Goal: Task Accomplishment & Management: Use online tool/utility

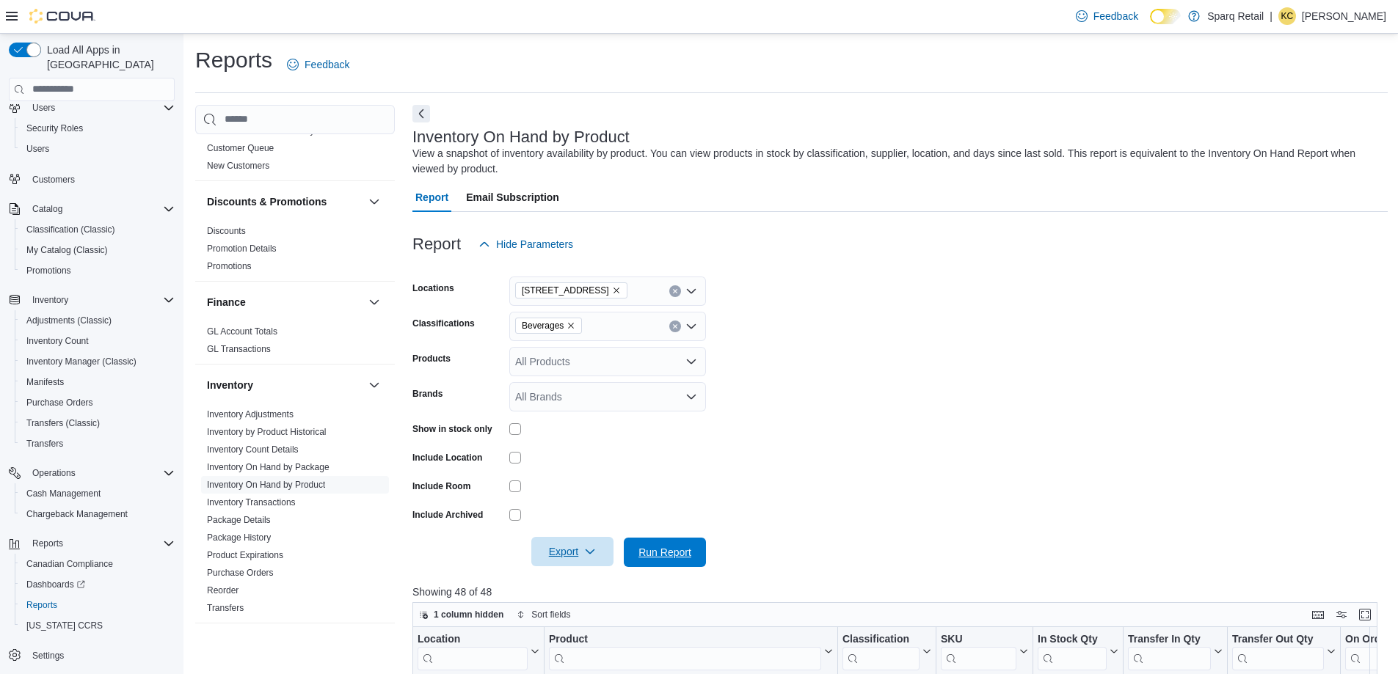
click at [661, 546] on span "Run Report" at bounding box center [664, 552] width 53 height 15
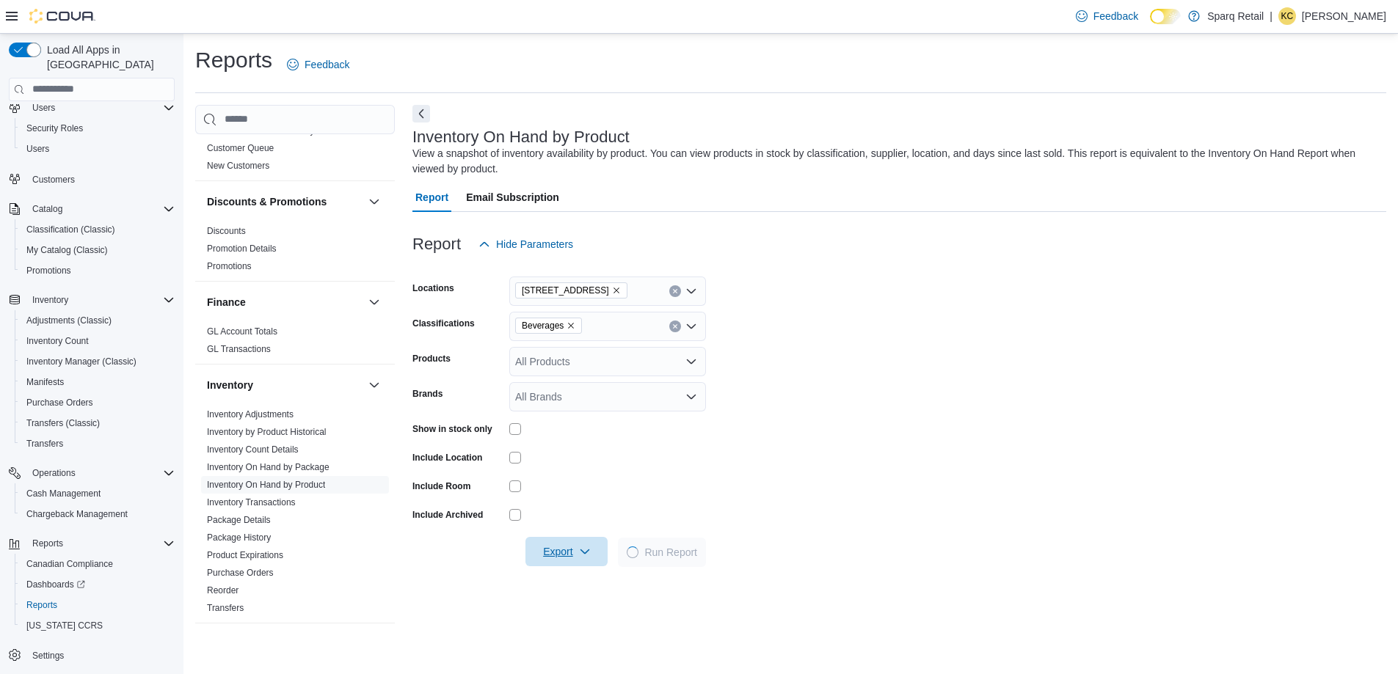
click at [562, 550] on span "Export" at bounding box center [566, 551] width 65 height 29
click at [561, 589] on button "Export to Excel" at bounding box center [569, 581] width 84 height 29
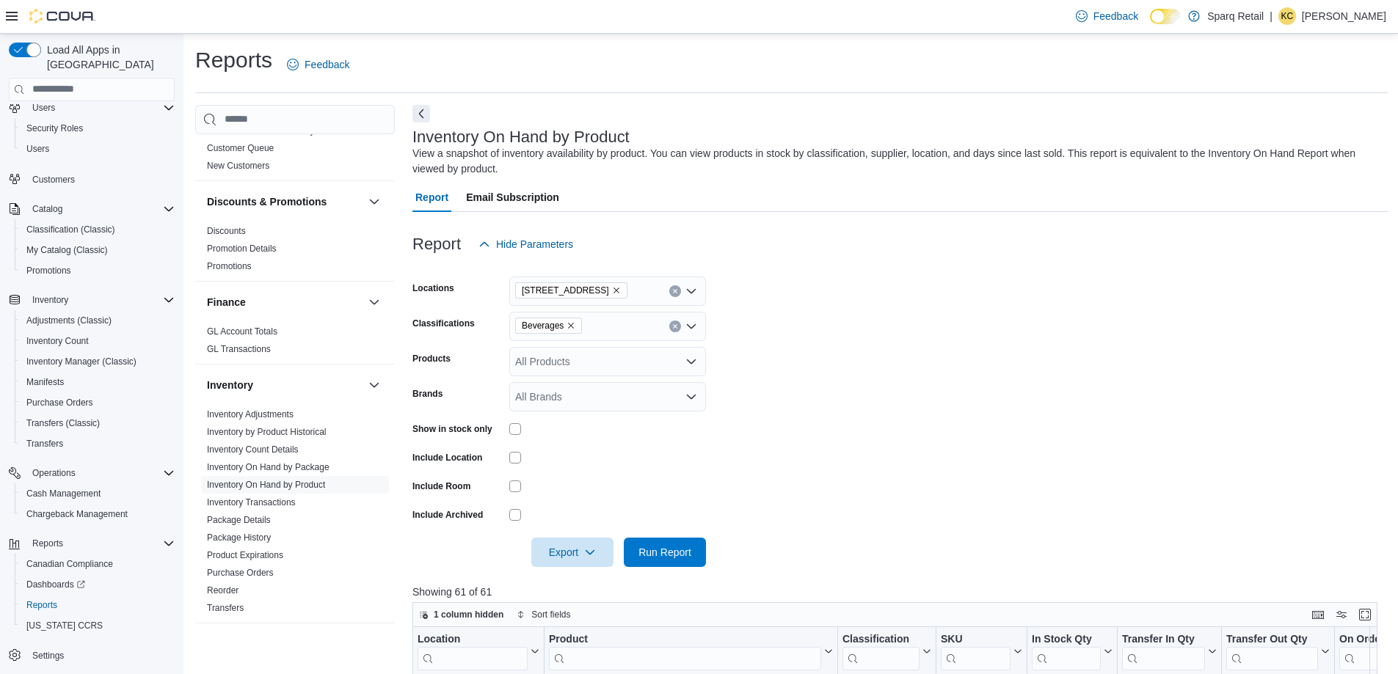
click at [571, 326] on icon "Remove Beverages from selection in this group" at bounding box center [570, 325] width 9 height 9
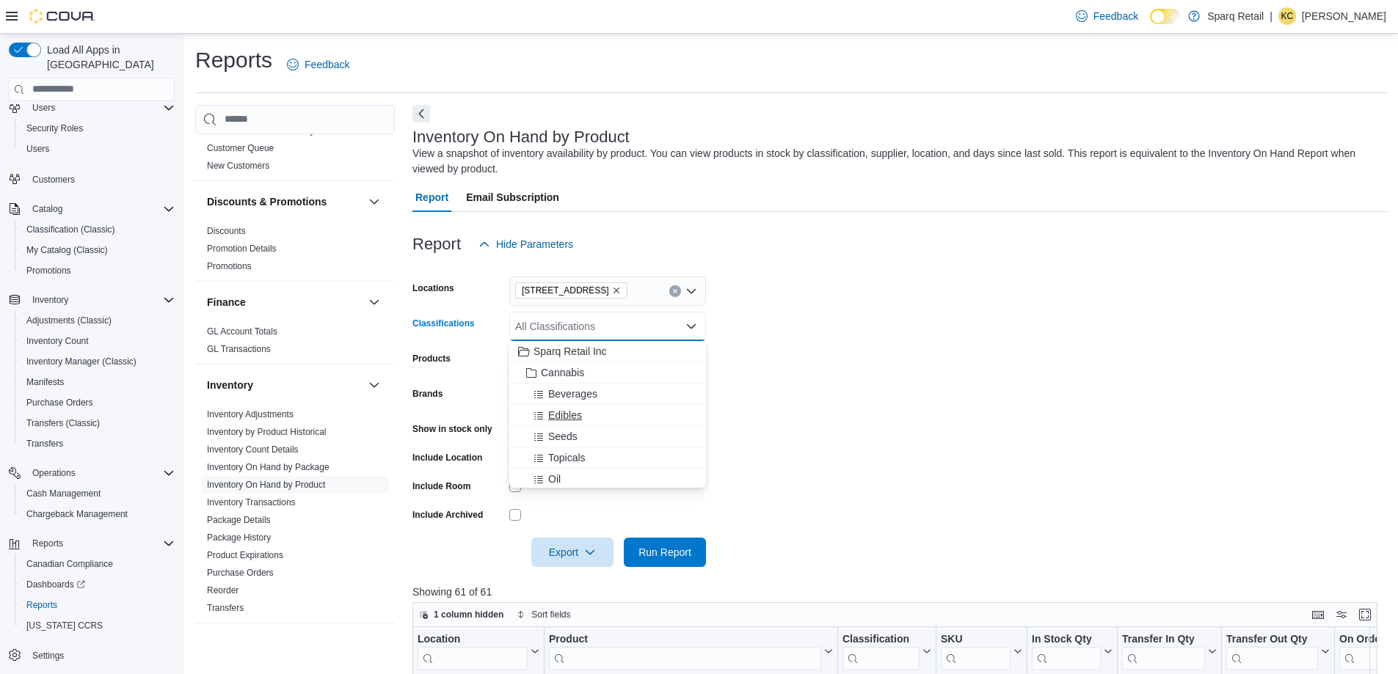
click at [568, 412] on span "Edibles" at bounding box center [565, 415] width 34 height 15
click at [862, 423] on form "Locations 340 Charlotte Street Classifications Edibles Combo box. Selected. Edi…" at bounding box center [899, 413] width 975 height 308
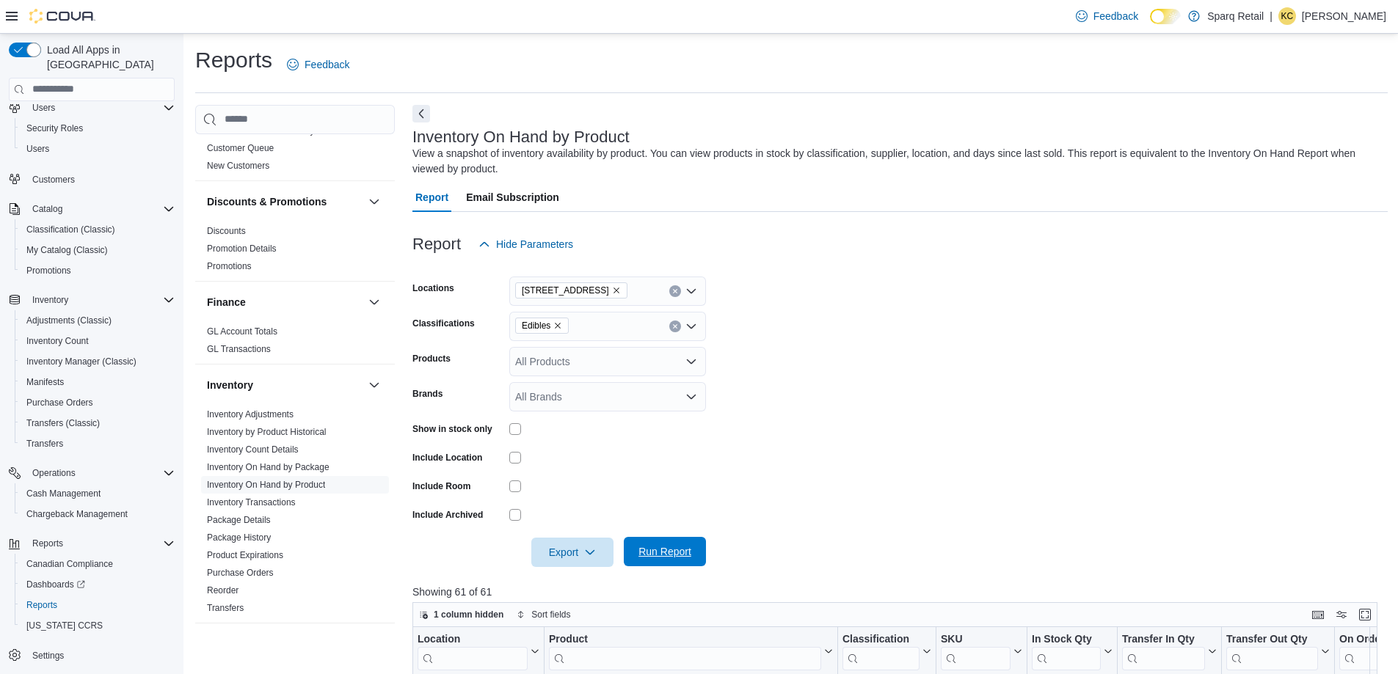
click at [667, 551] on span "Run Report" at bounding box center [664, 551] width 53 height 15
click at [573, 555] on span "Export" at bounding box center [572, 551] width 65 height 29
click at [577, 583] on span "Export to Excel" at bounding box center [575, 582] width 66 height 12
click at [558, 321] on icon "Remove Edibles from selection in this group" at bounding box center [557, 325] width 9 height 9
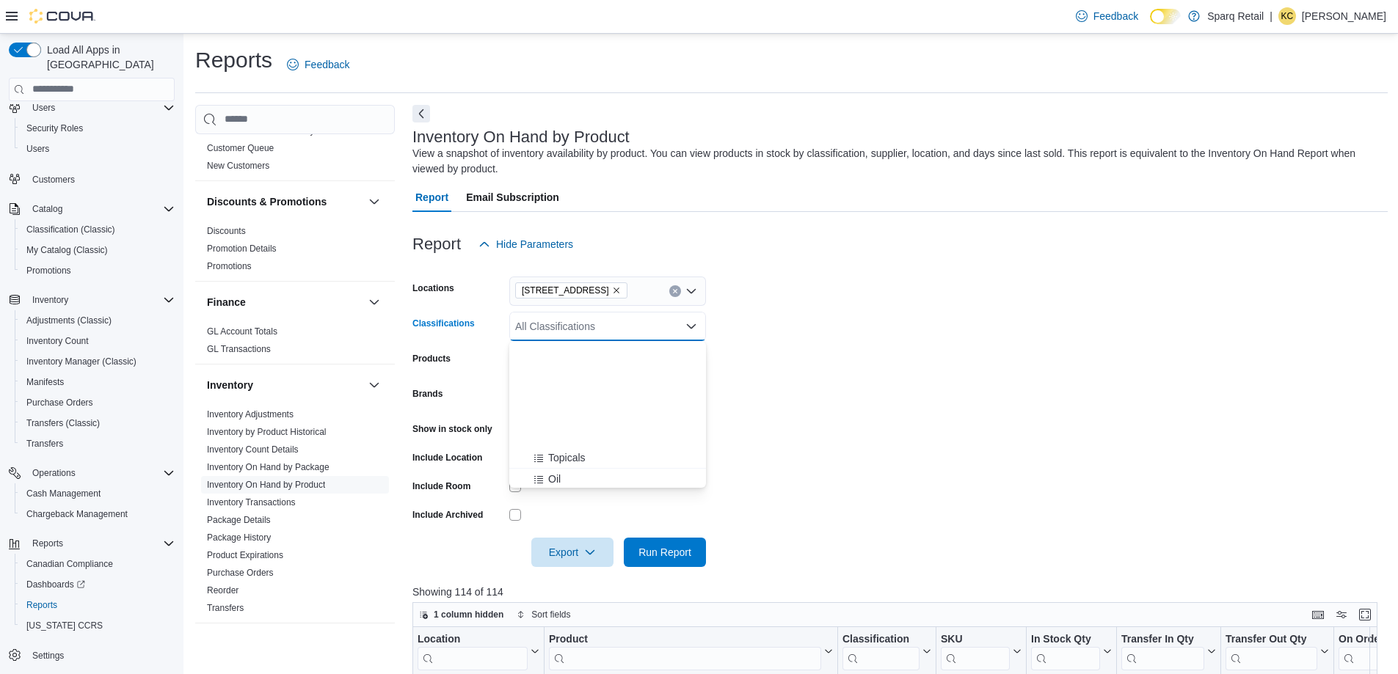
scroll to position [147, 0]
click at [570, 438] on span "Flower" at bounding box center [563, 438] width 31 height 15
click at [799, 426] on form "Locations 340 Charlotte Street Classifications Flower Products All Products Bra…" at bounding box center [899, 413] width 975 height 308
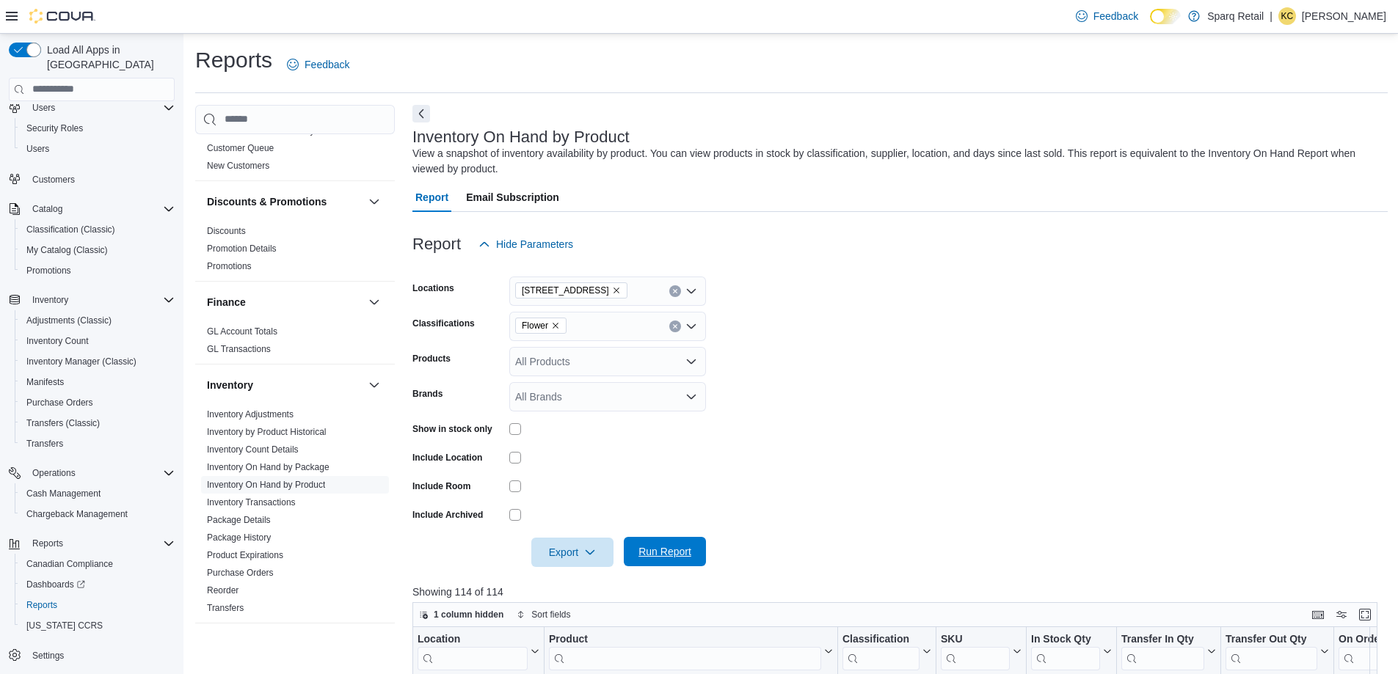
click at [669, 552] on span "Run Report" at bounding box center [664, 551] width 53 height 15
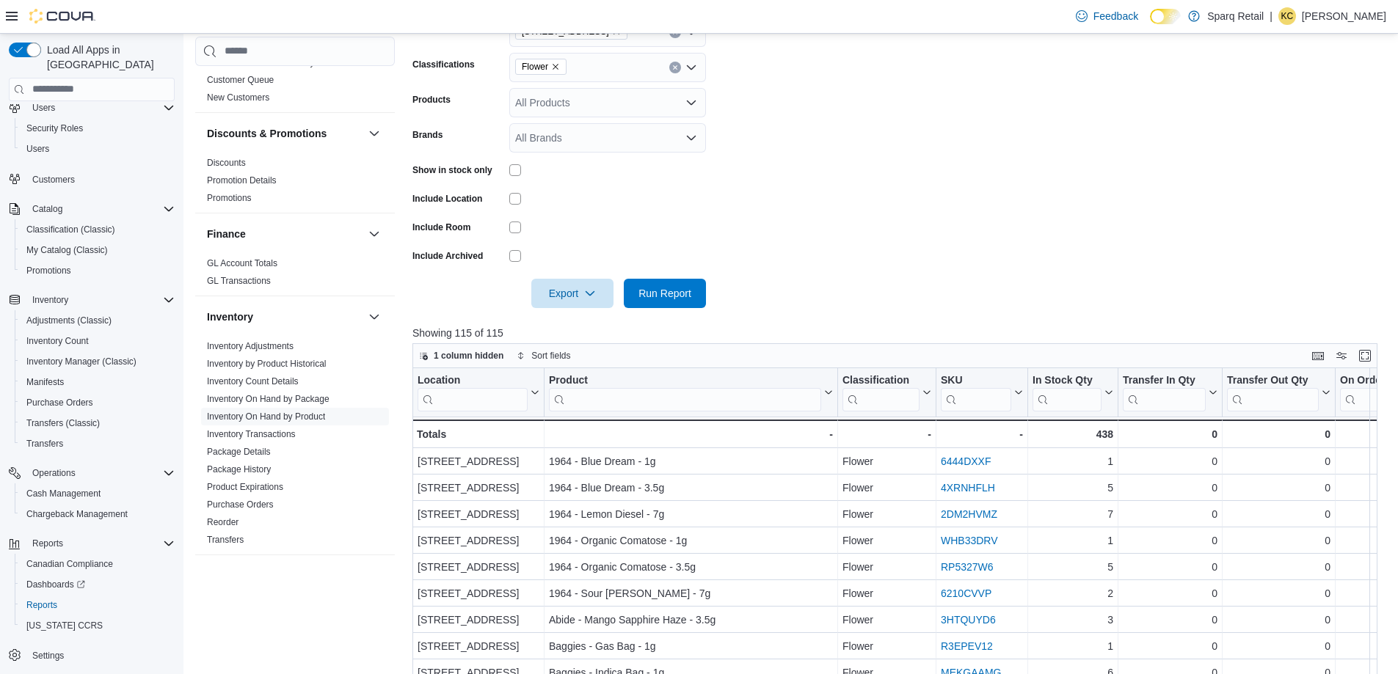
scroll to position [39, 0]
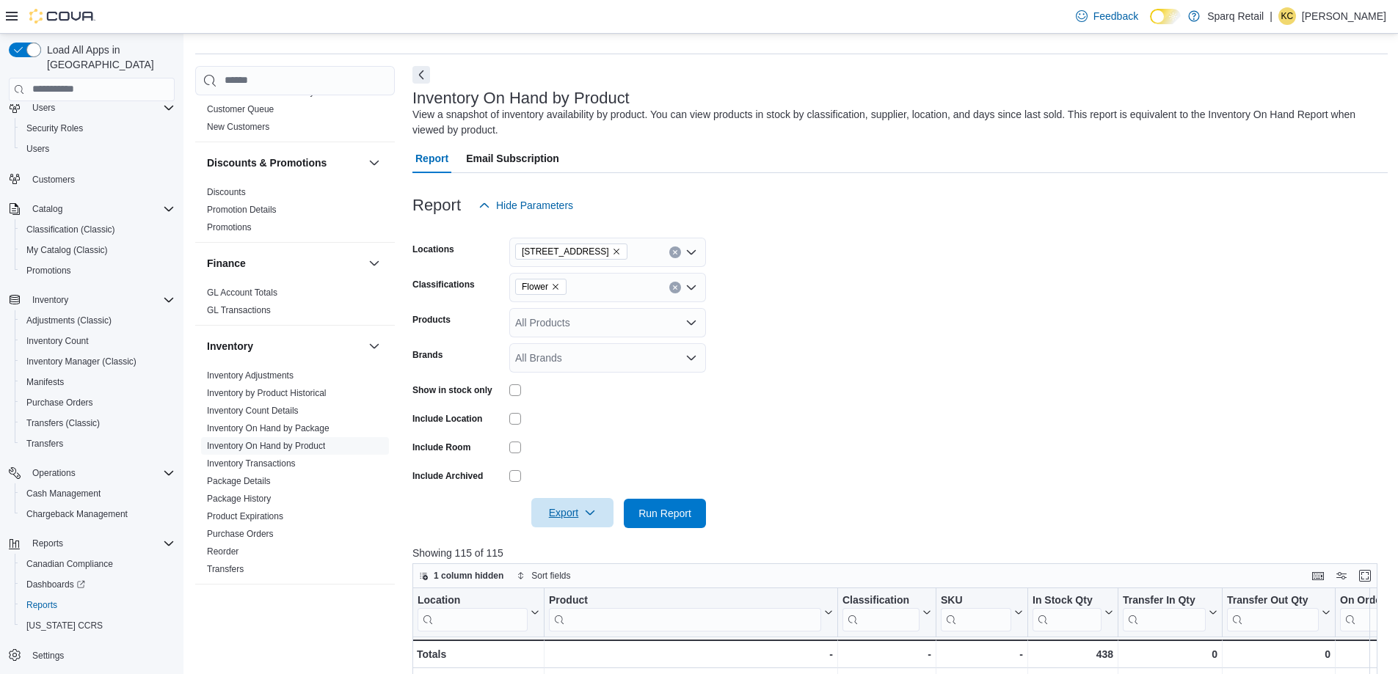
click at [593, 513] on icon "button" at bounding box center [590, 513] width 9 height 4
click at [590, 543] on span "Export to Excel" at bounding box center [575, 543] width 66 height 12
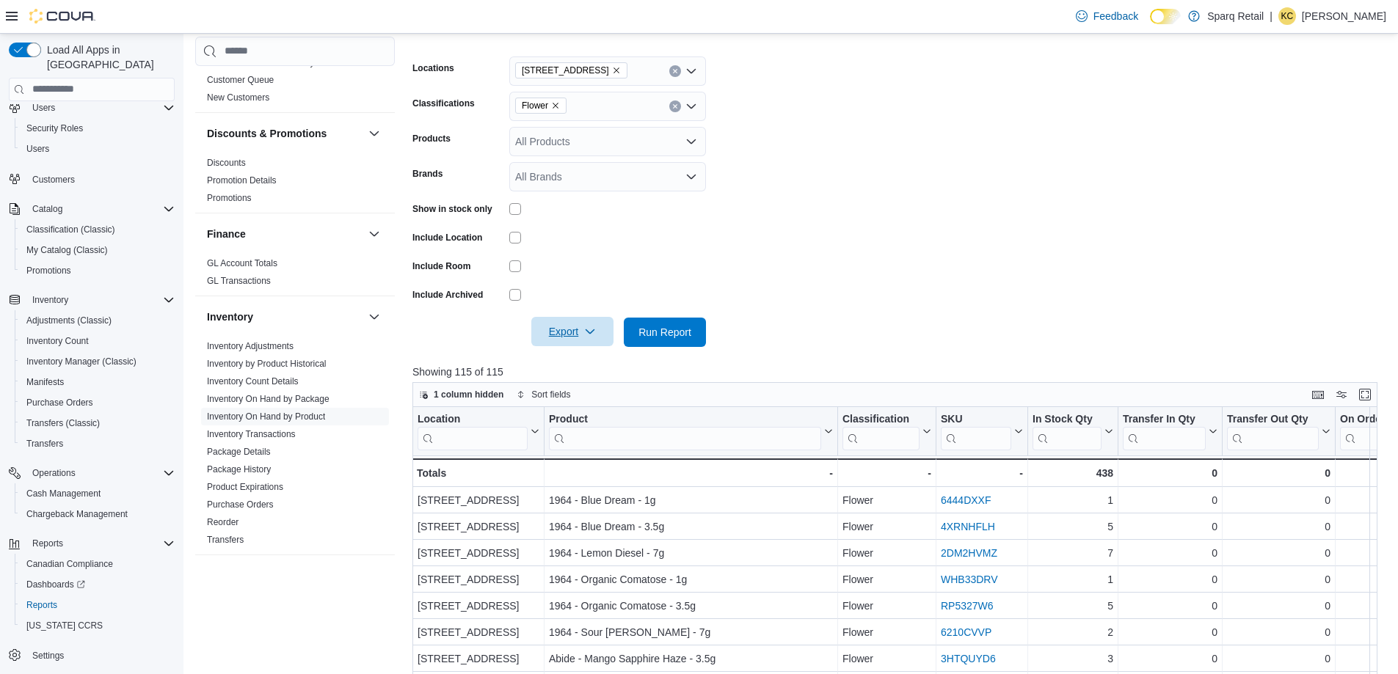
scroll to position [294, 0]
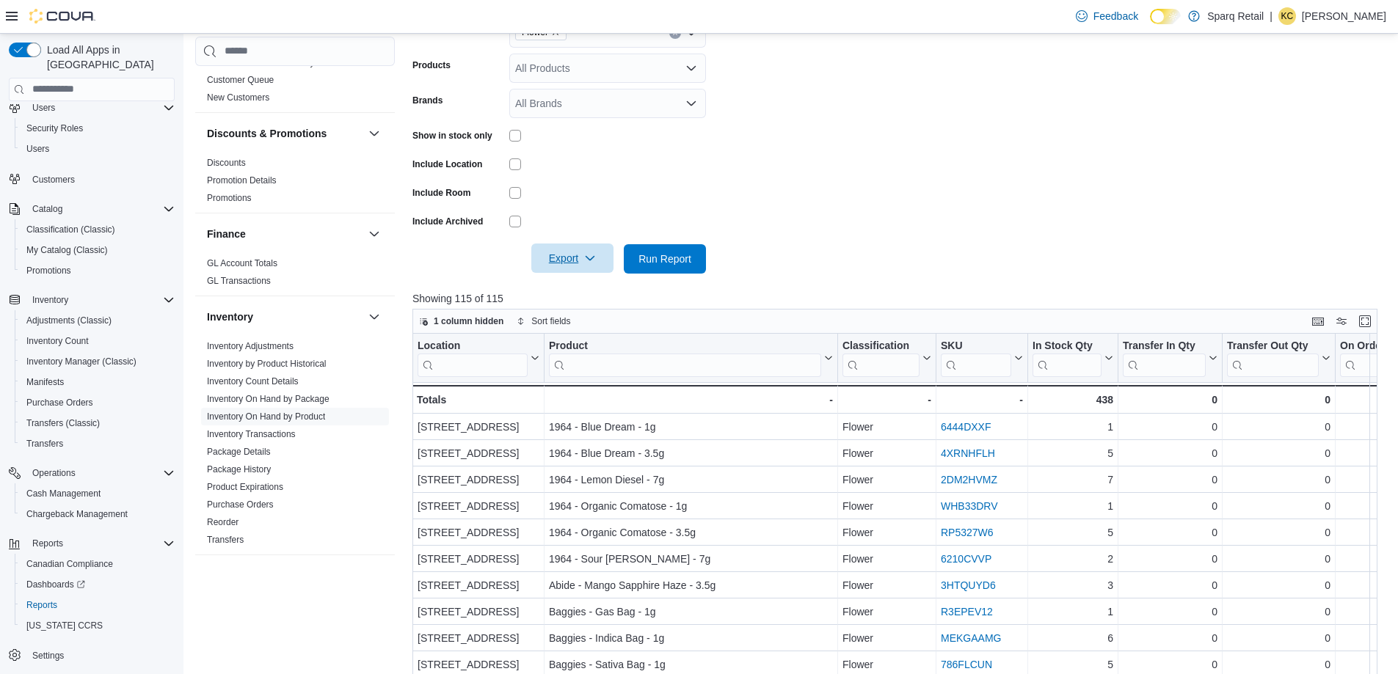
click at [781, 196] on form "Locations 340 Charlotte Street Classifications Flower Products All Products Bra…" at bounding box center [899, 120] width 975 height 308
click at [557, 254] on span "Export" at bounding box center [572, 258] width 65 height 29
click at [573, 287] on span "Export to Excel" at bounding box center [575, 289] width 66 height 12
click at [1107, 109] on form "Locations 340 Charlotte Street Classifications Flower Products All Products Bra…" at bounding box center [899, 120] width 975 height 308
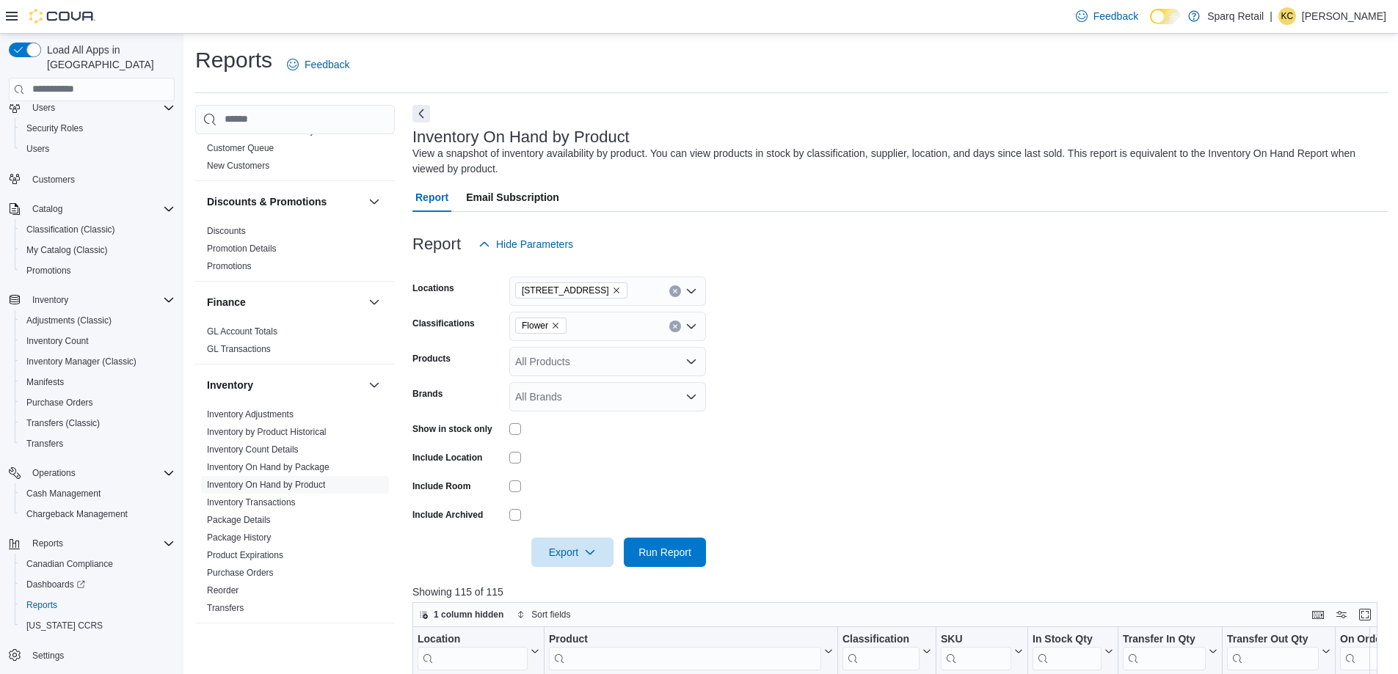
click at [555, 324] on icon "Remove Flower from selection in this group" at bounding box center [555, 325] width 9 height 9
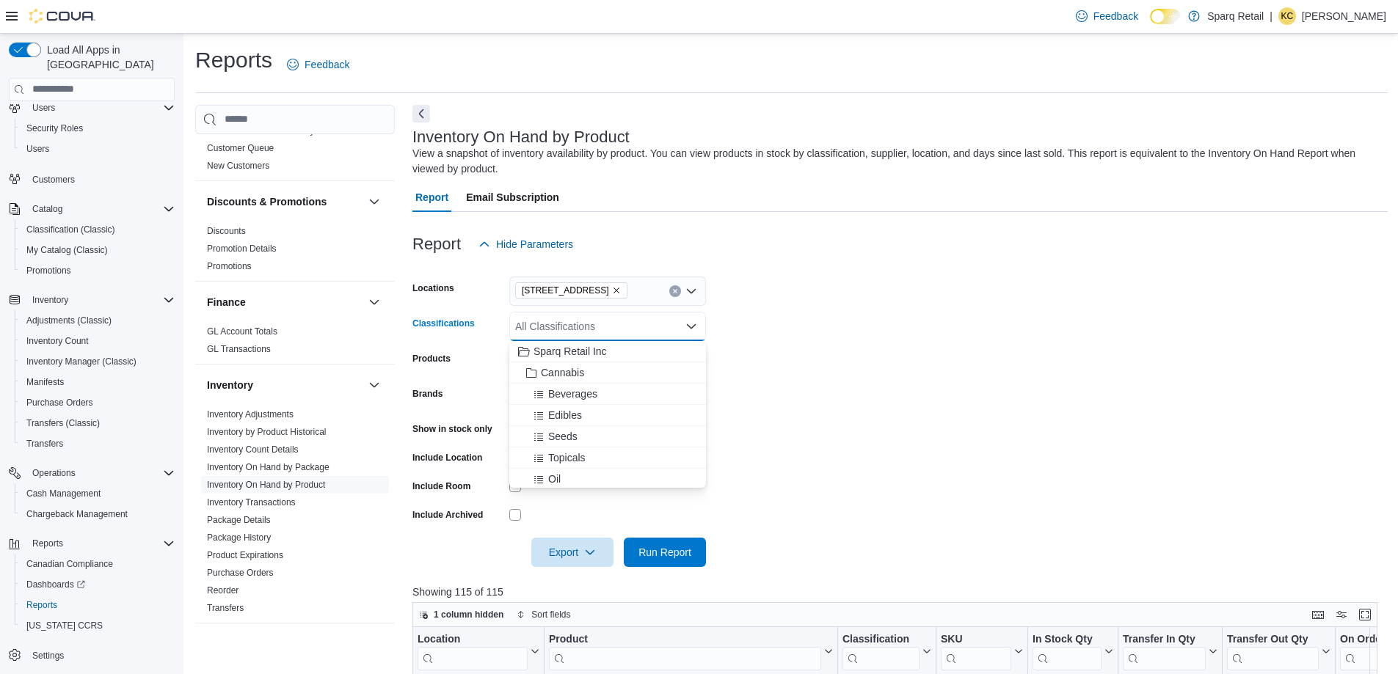
click at [756, 333] on form "Locations 340 Charlotte Street Classifications All Classifications Combo box. S…" at bounding box center [899, 413] width 975 height 308
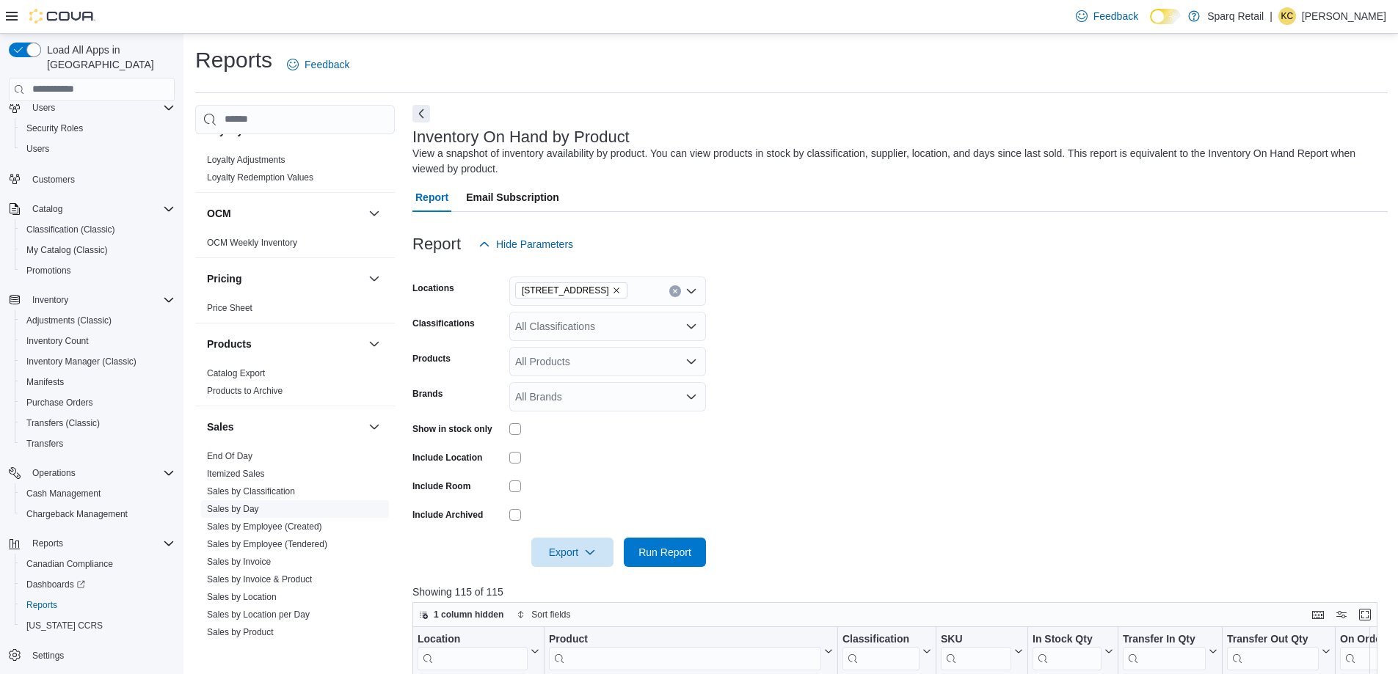
scroll to position [1080, 0]
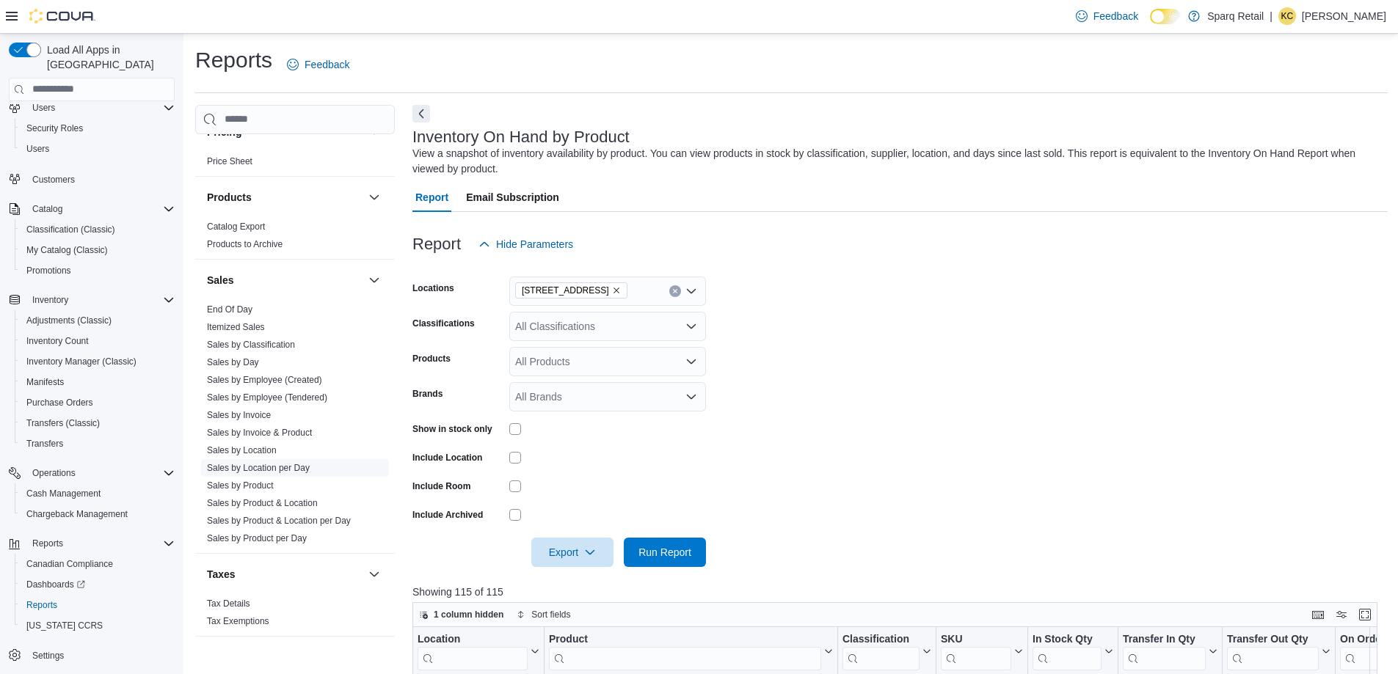
click at [259, 463] on link "Sales by Location per Day" at bounding box center [258, 468] width 103 height 10
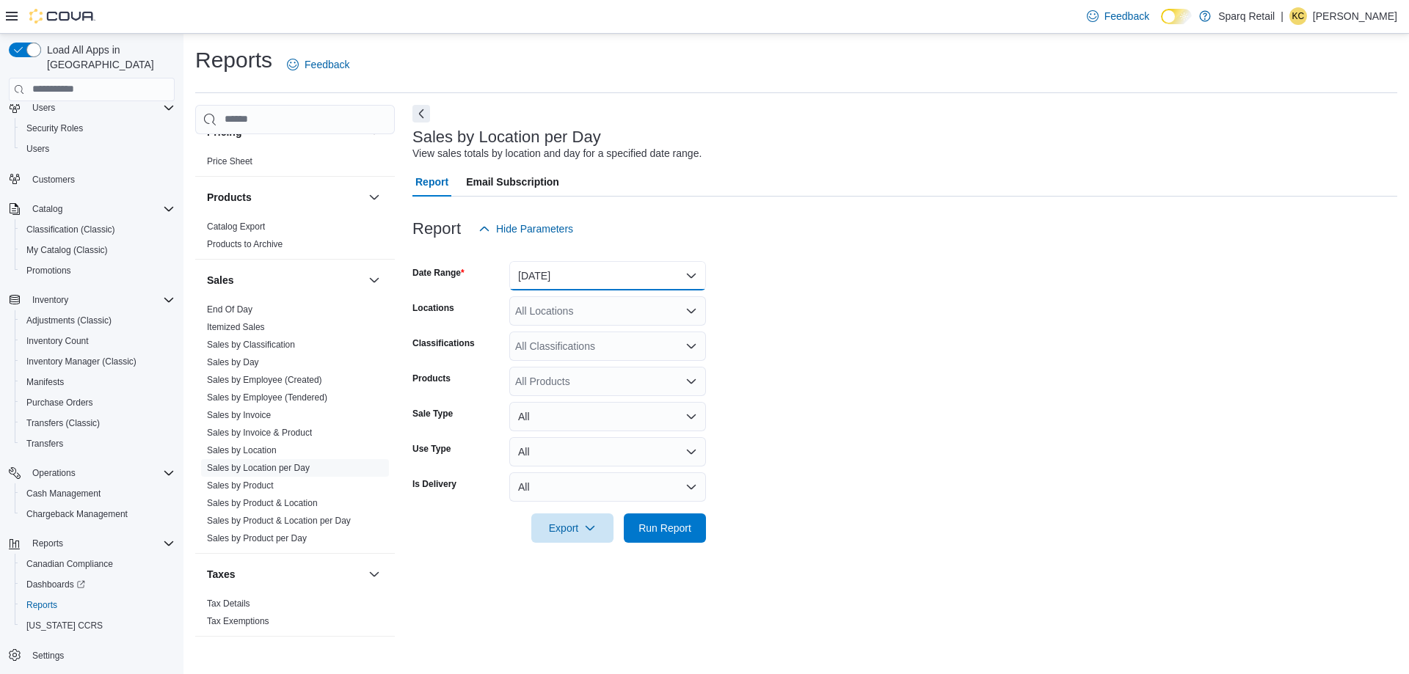
click at [596, 288] on button "Yesterday" at bounding box center [607, 275] width 197 height 29
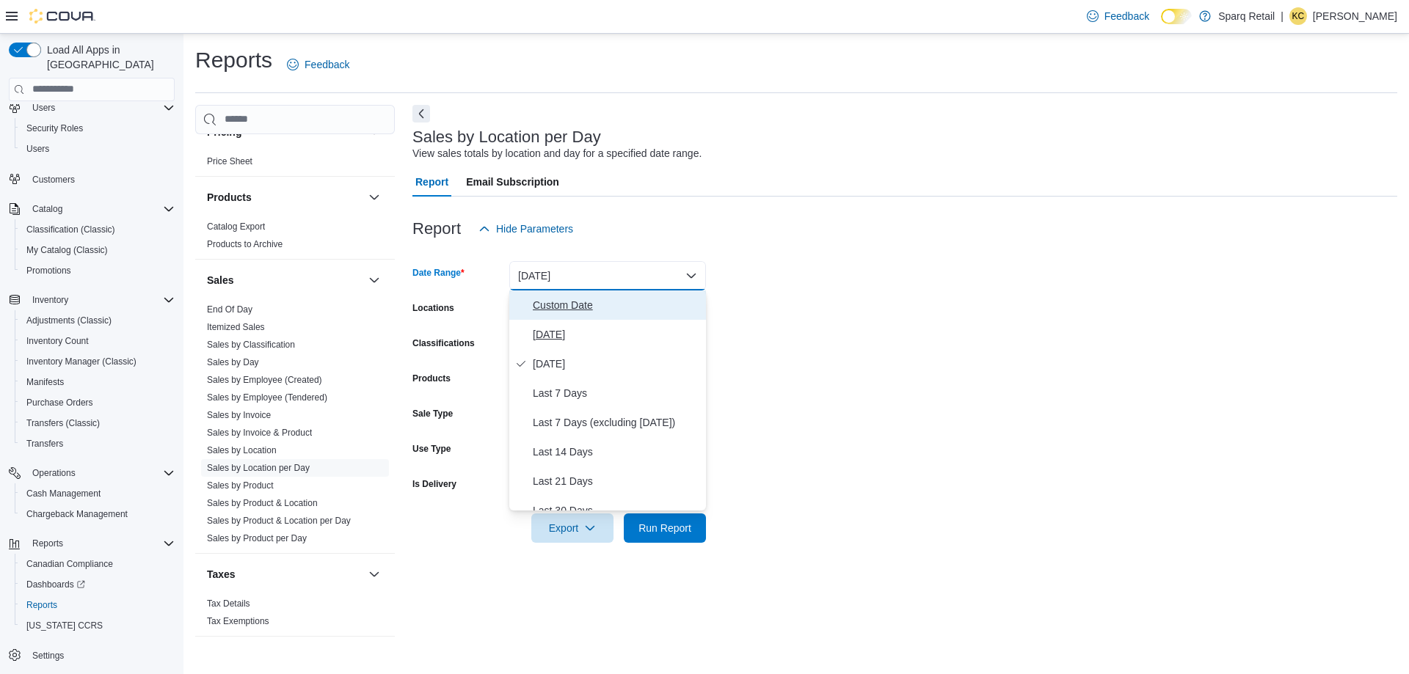
click at [597, 320] on div "Custom Date Today Yesterday Last 7 Days Last 7 Days (excluding today) Last 14 D…" at bounding box center [607, 401] width 197 height 220
click at [595, 332] on span "Today" at bounding box center [616, 335] width 167 height 18
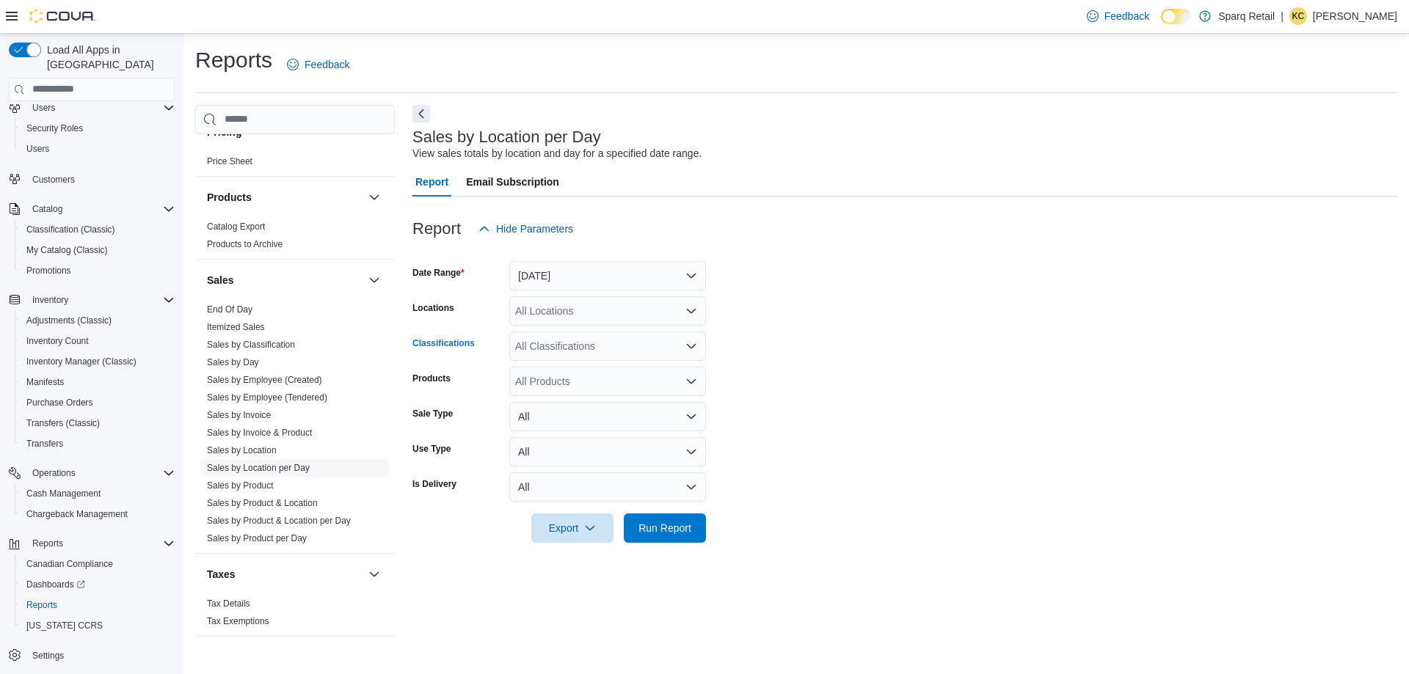
click at [626, 350] on div "All Classifications" at bounding box center [607, 346] width 197 height 29
click at [915, 356] on form "Date Range Today Locations All Locations Classifications All Classifications Co…" at bounding box center [904, 393] width 985 height 299
click at [674, 522] on span "Run Report" at bounding box center [664, 527] width 53 height 15
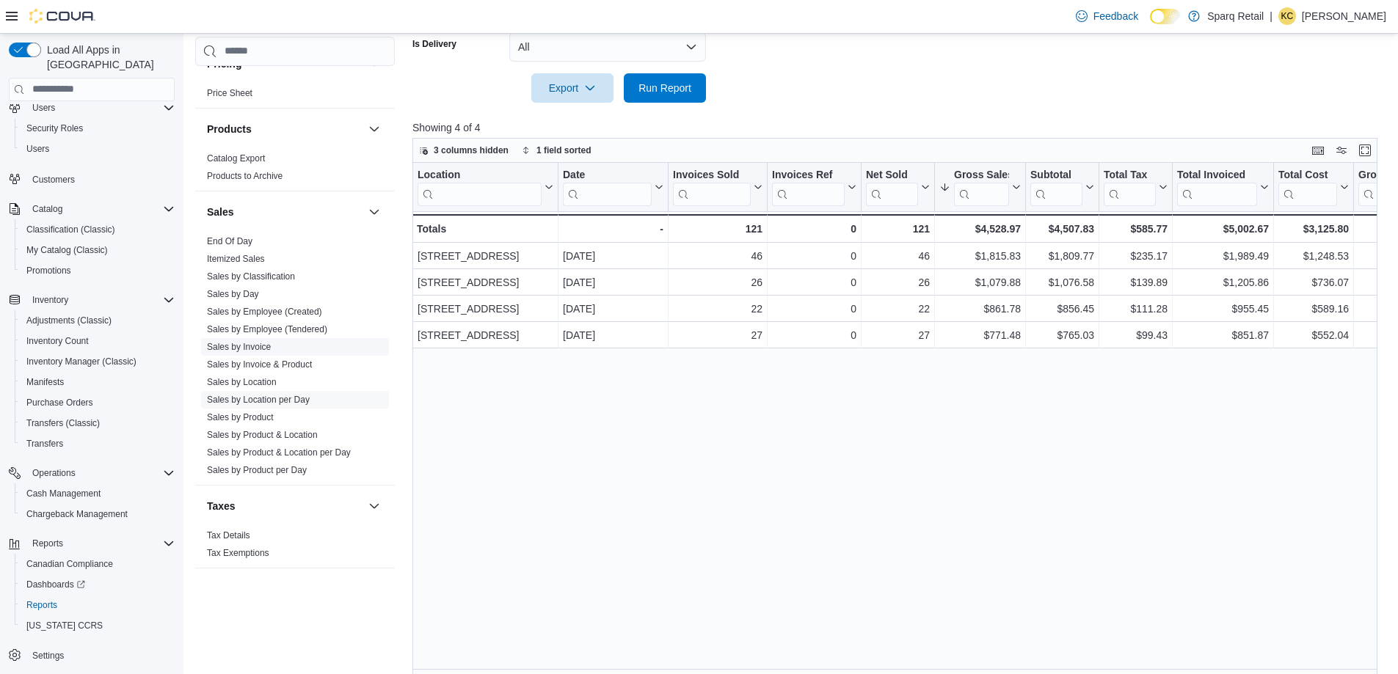
click at [236, 342] on link "Sales by Invoice" at bounding box center [239, 347] width 64 height 10
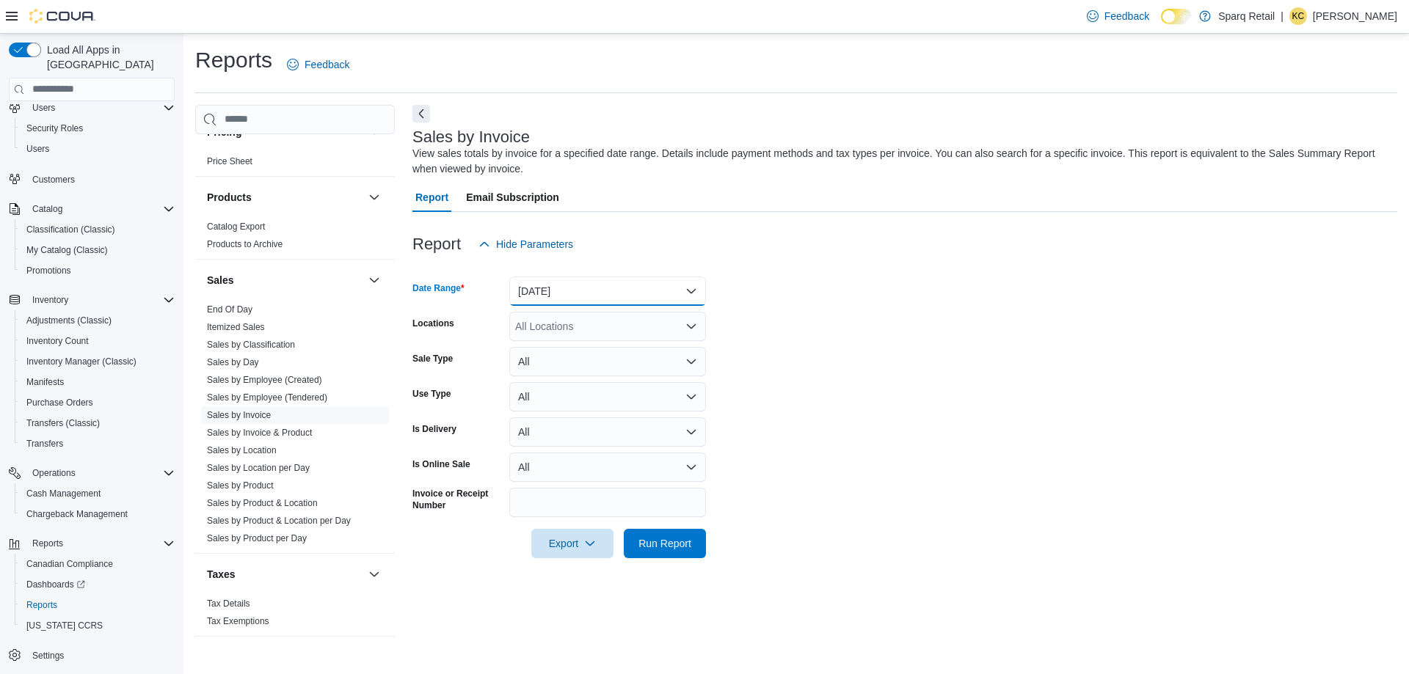
click at [591, 288] on button "Yesterday" at bounding box center [607, 291] width 197 height 29
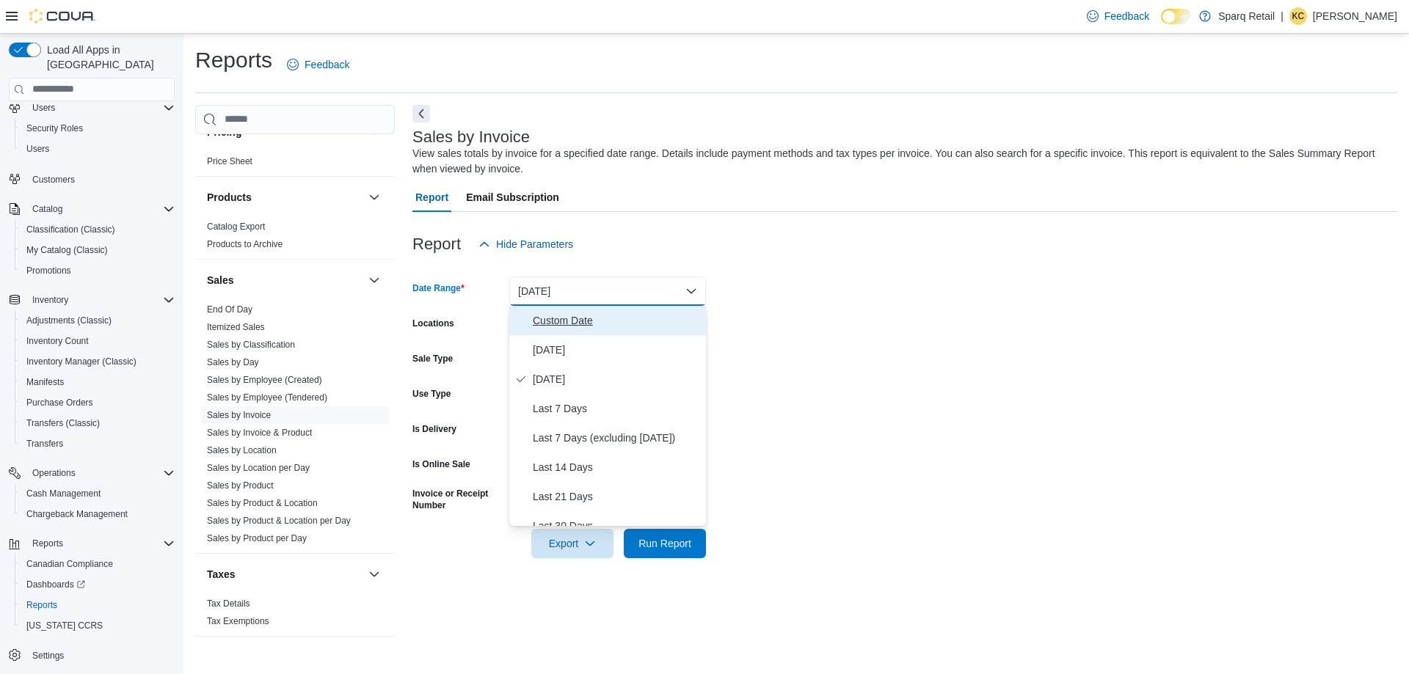
click at [567, 318] on span "Custom Date" at bounding box center [616, 321] width 167 height 18
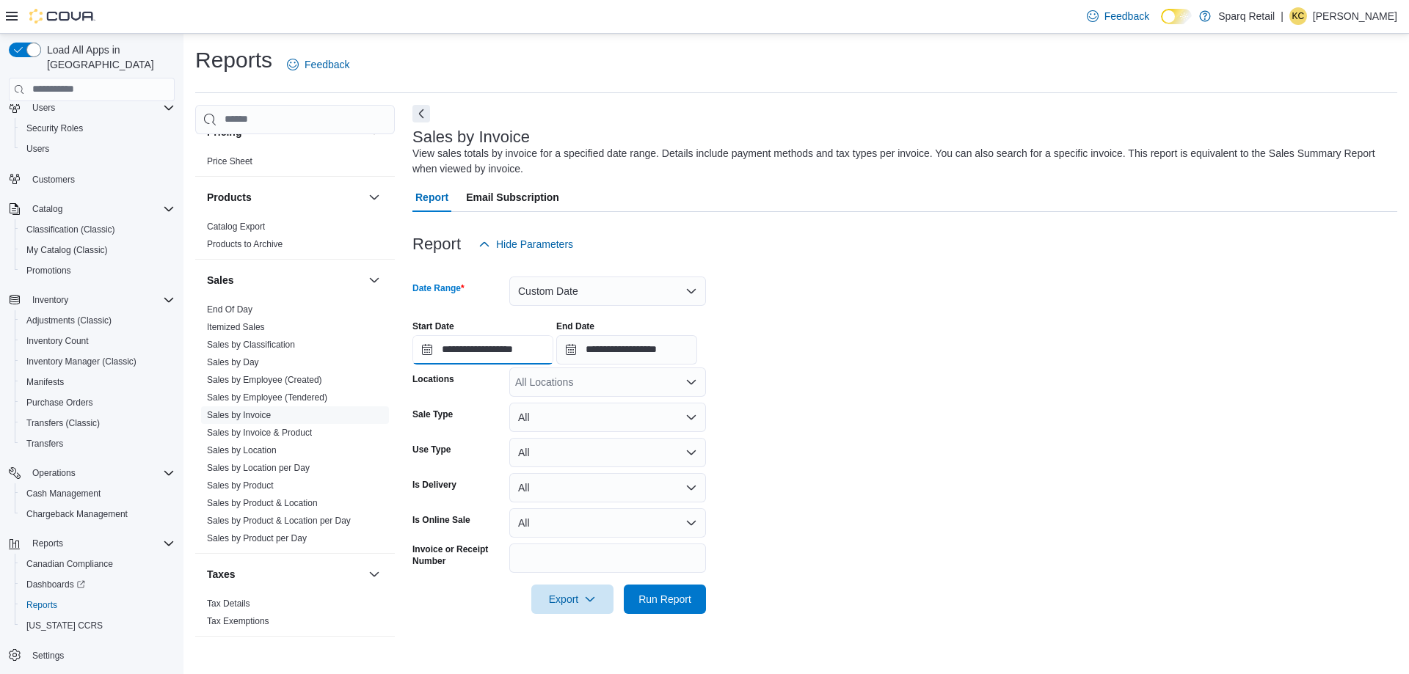
click at [487, 351] on input "**********" at bounding box center [482, 349] width 141 height 29
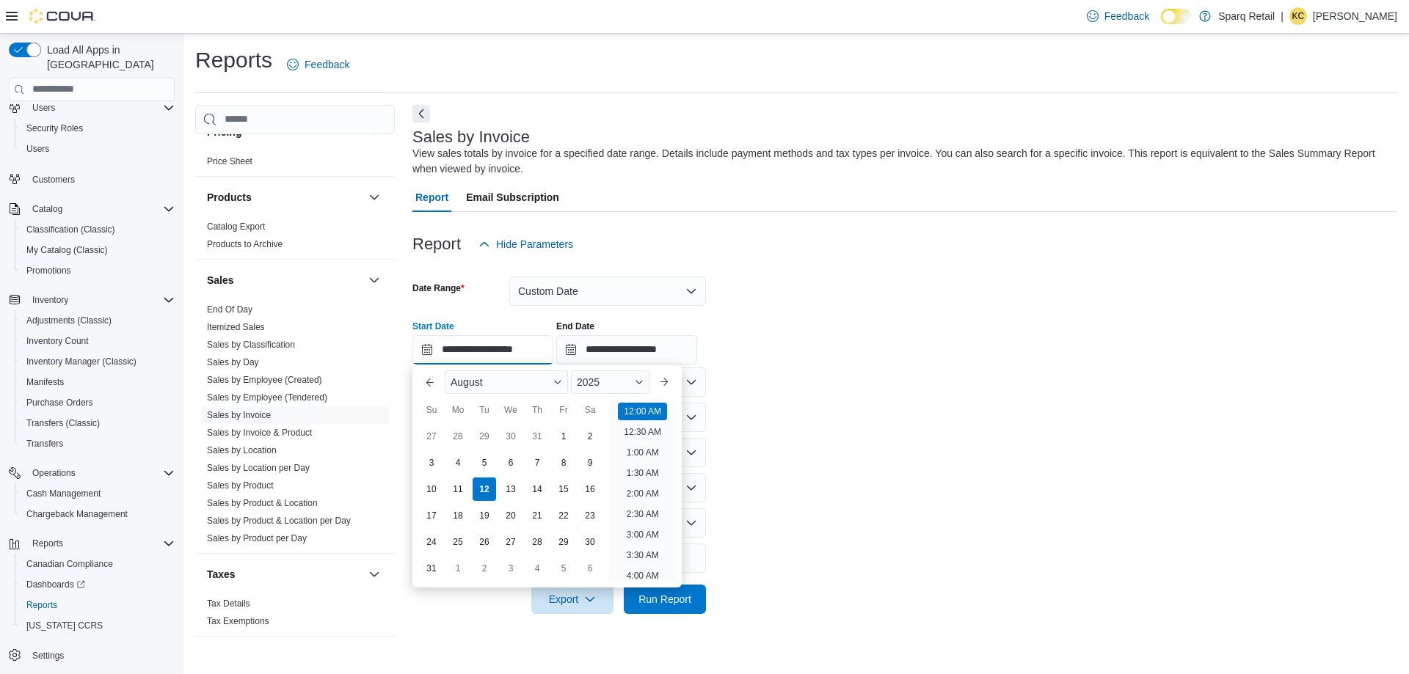
scroll to position [45, 0]
click at [486, 460] on div "5" at bounding box center [484, 463] width 26 height 26
type input "**********"
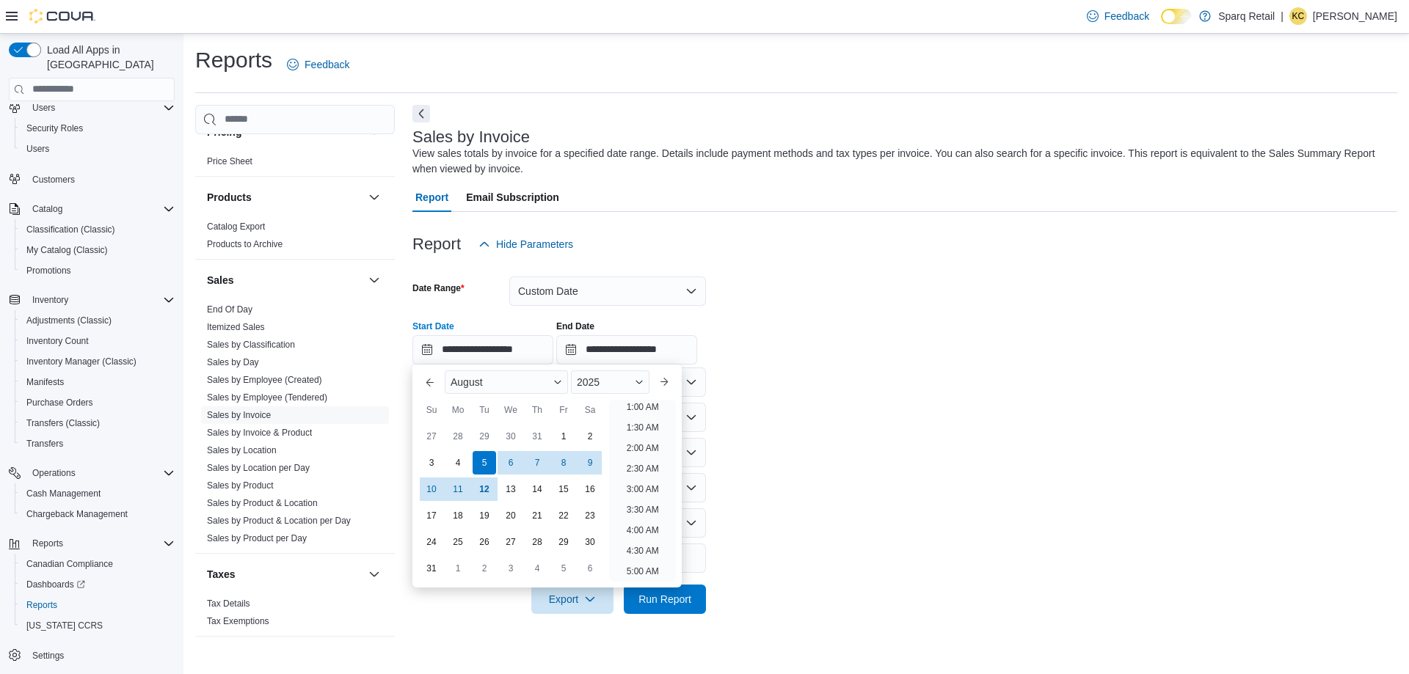
scroll to position [3, 0]
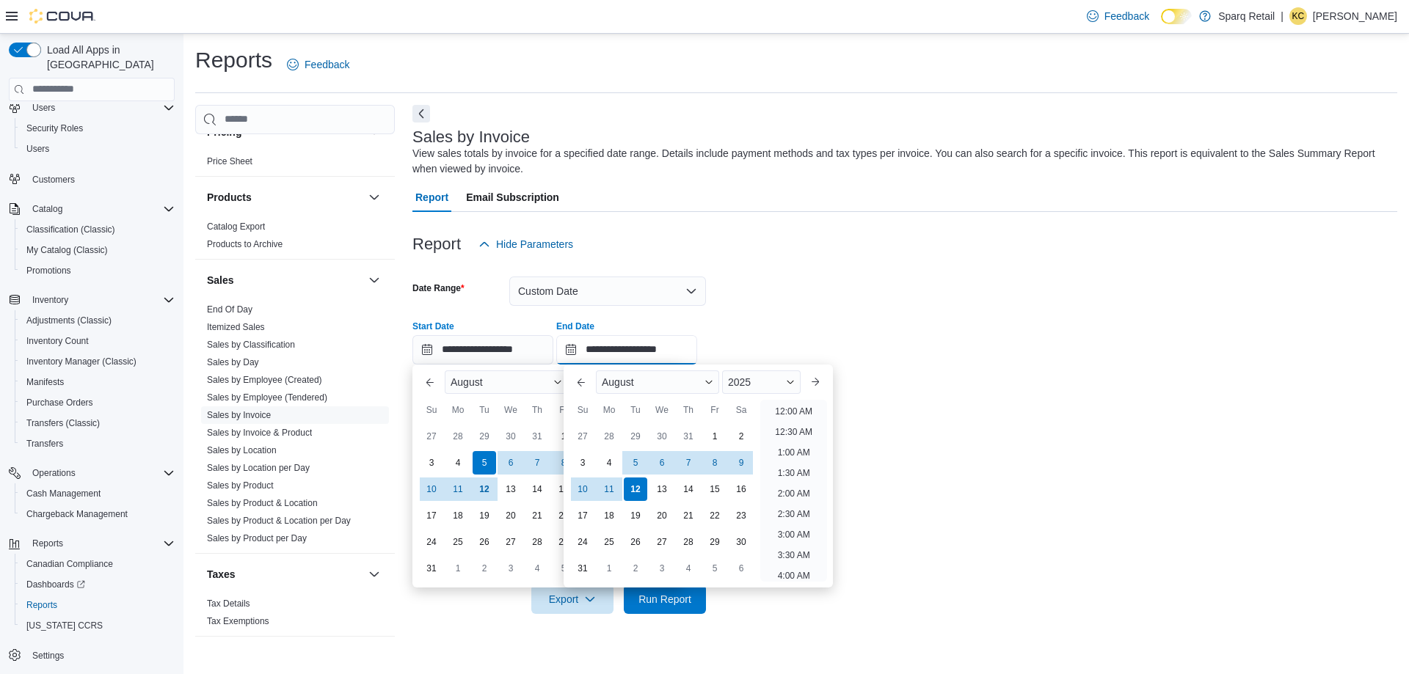
click at [647, 350] on input "**********" at bounding box center [626, 349] width 141 height 29
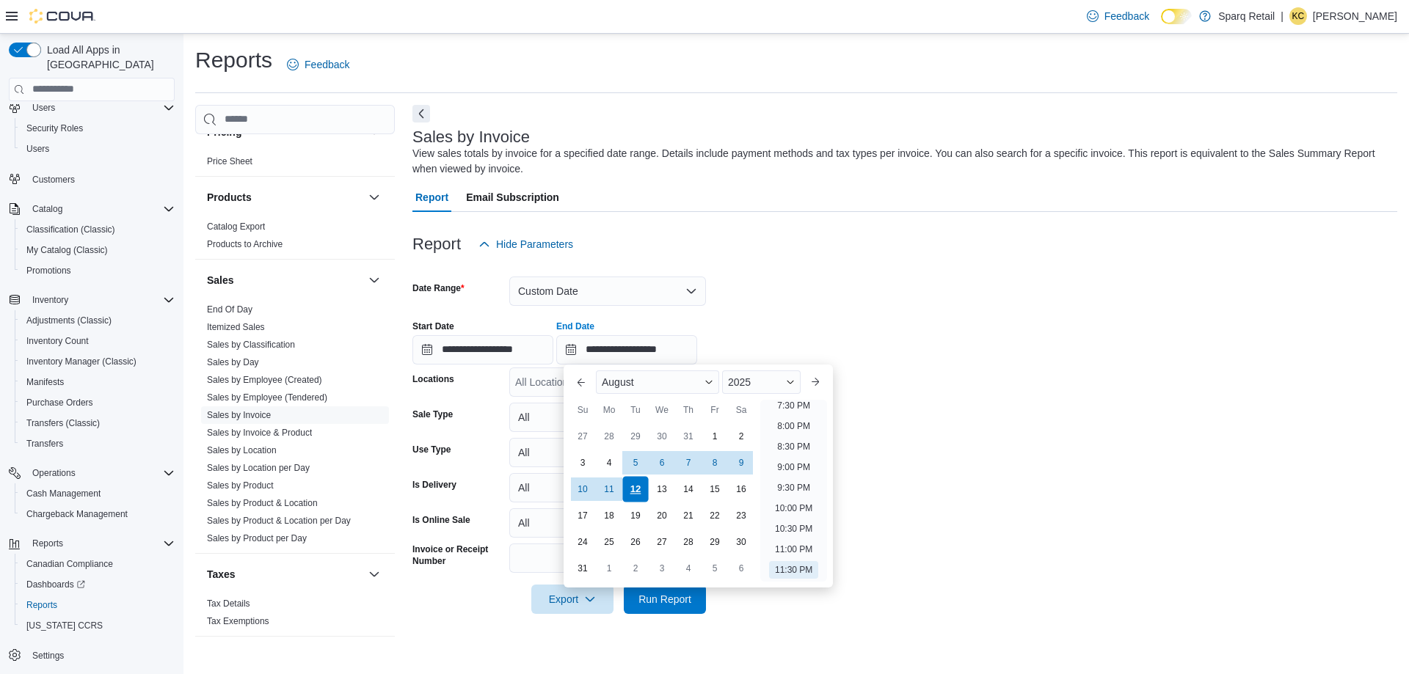
click at [638, 485] on div "12" at bounding box center [635, 489] width 26 height 26
click at [1010, 316] on div "**********" at bounding box center [904, 337] width 985 height 56
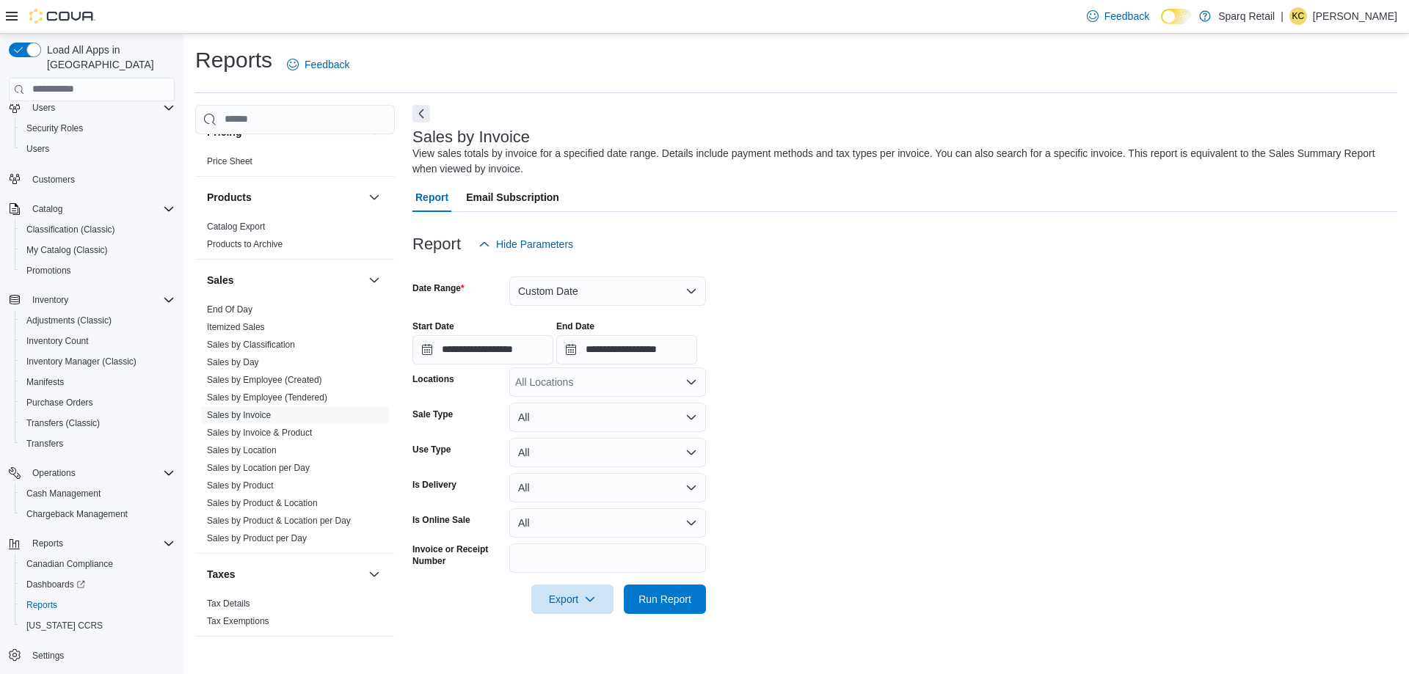
click at [606, 379] on div "All Locations" at bounding box center [607, 382] width 197 height 29
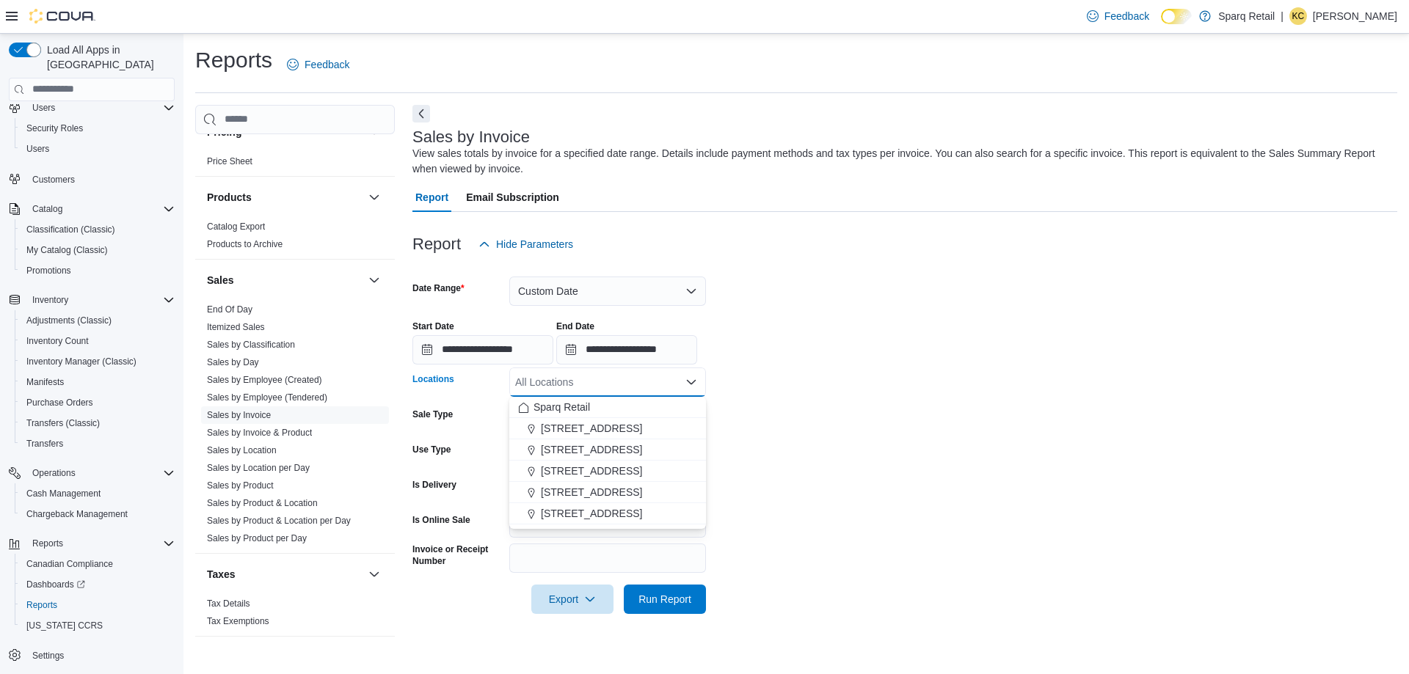
click at [760, 452] on form "**********" at bounding box center [904, 436] width 985 height 355
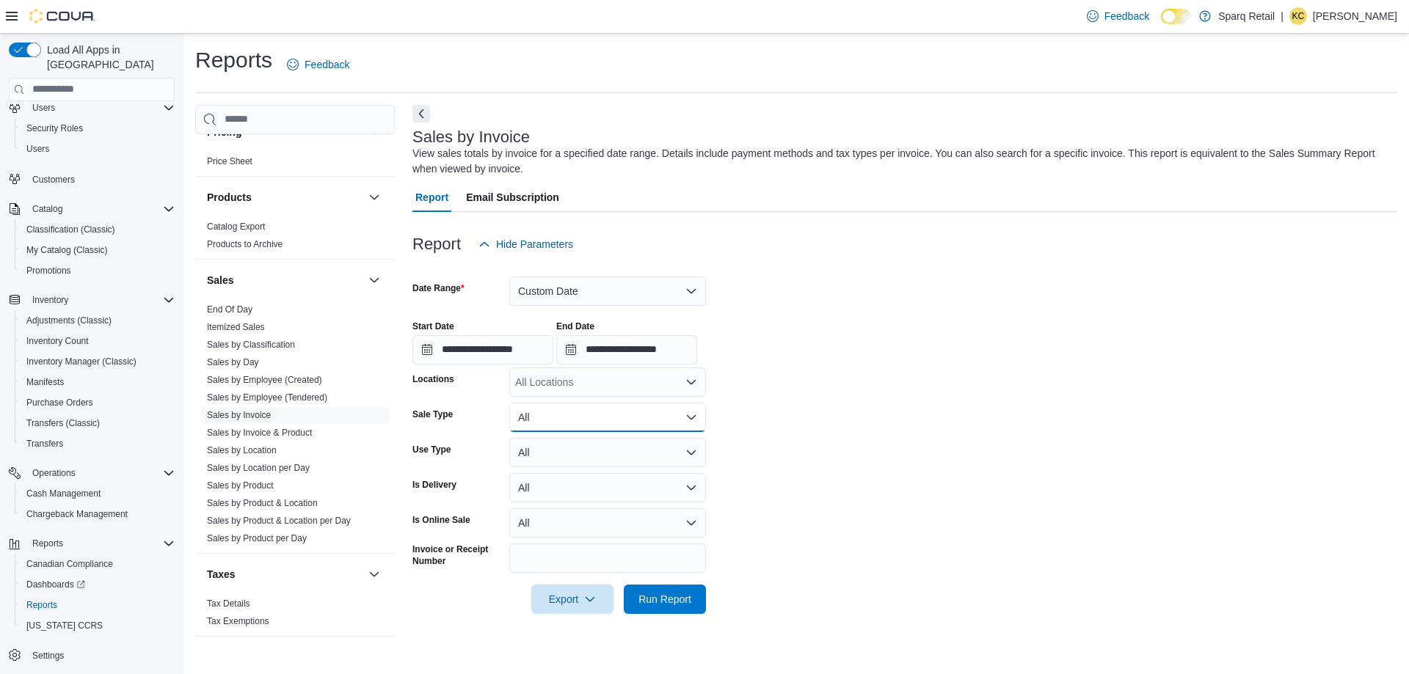
click at [586, 416] on button "All" at bounding box center [607, 417] width 197 height 29
click at [593, 371] on div "All Locations" at bounding box center [607, 382] width 197 height 29
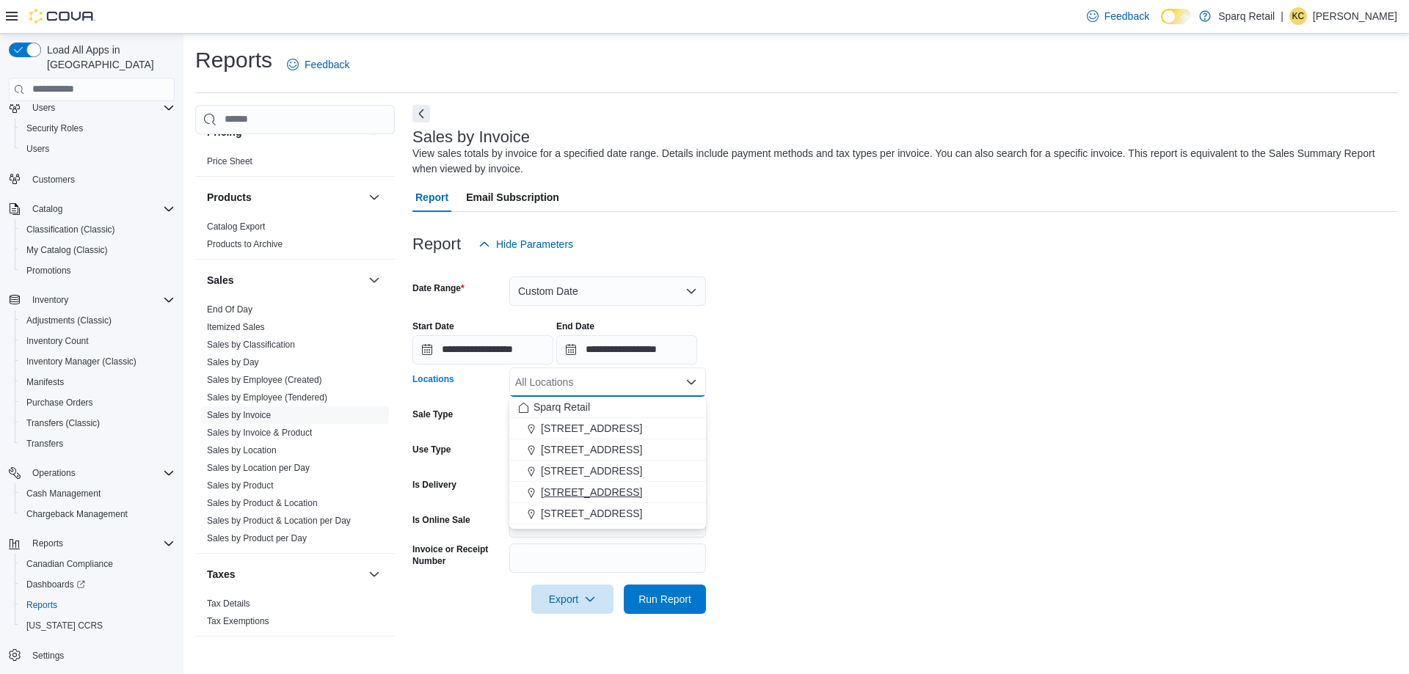
click at [600, 486] on span "340 Charlotte Street" at bounding box center [591, 492] width 101 height 15
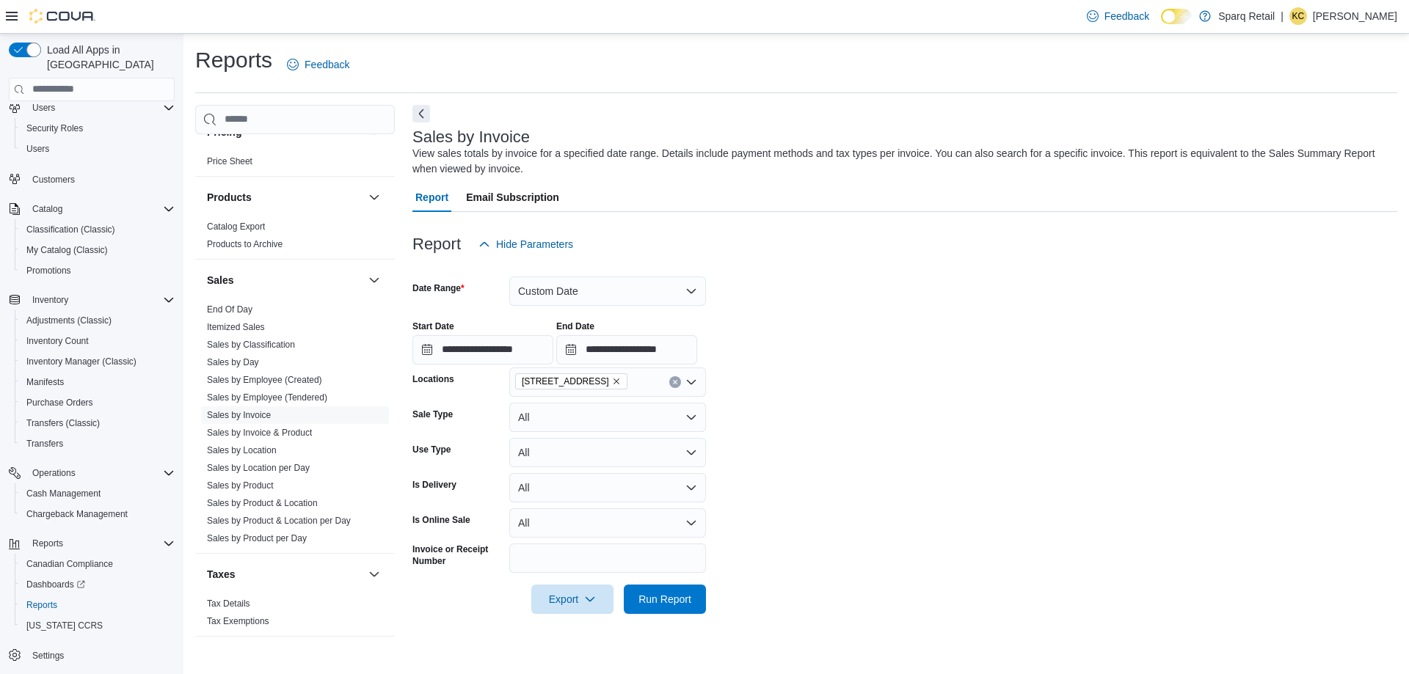
click at [758, 442] on form "**********" at bounding box center [904, 436] width 985 height 355
click at [561, 418] on button "All" at bounding box center [607, 417] width 197 height 29
click at [787, 442] on form "**********" at bounding box center [904, 436] width 985 height 355
click at [674, 608] on span "Run Report" at bounding box center [665, 598] width 65 height 29
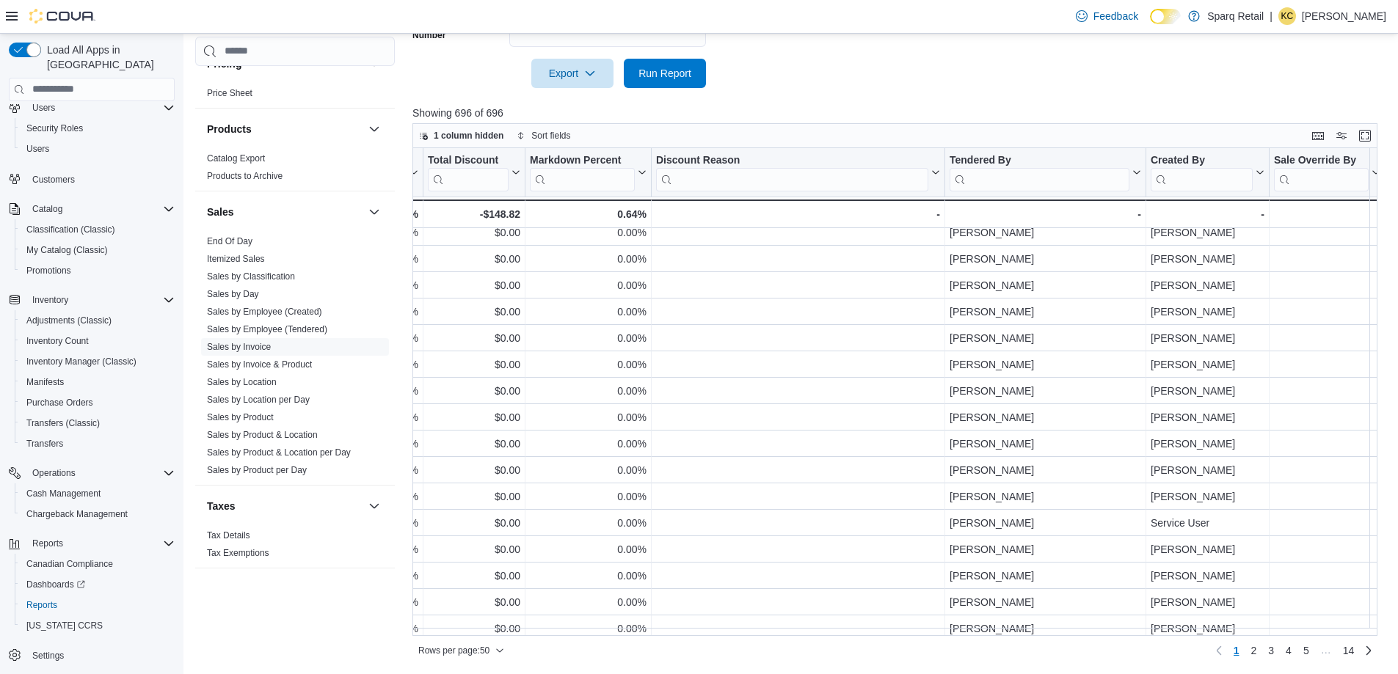
scroll to position [220, 1509]
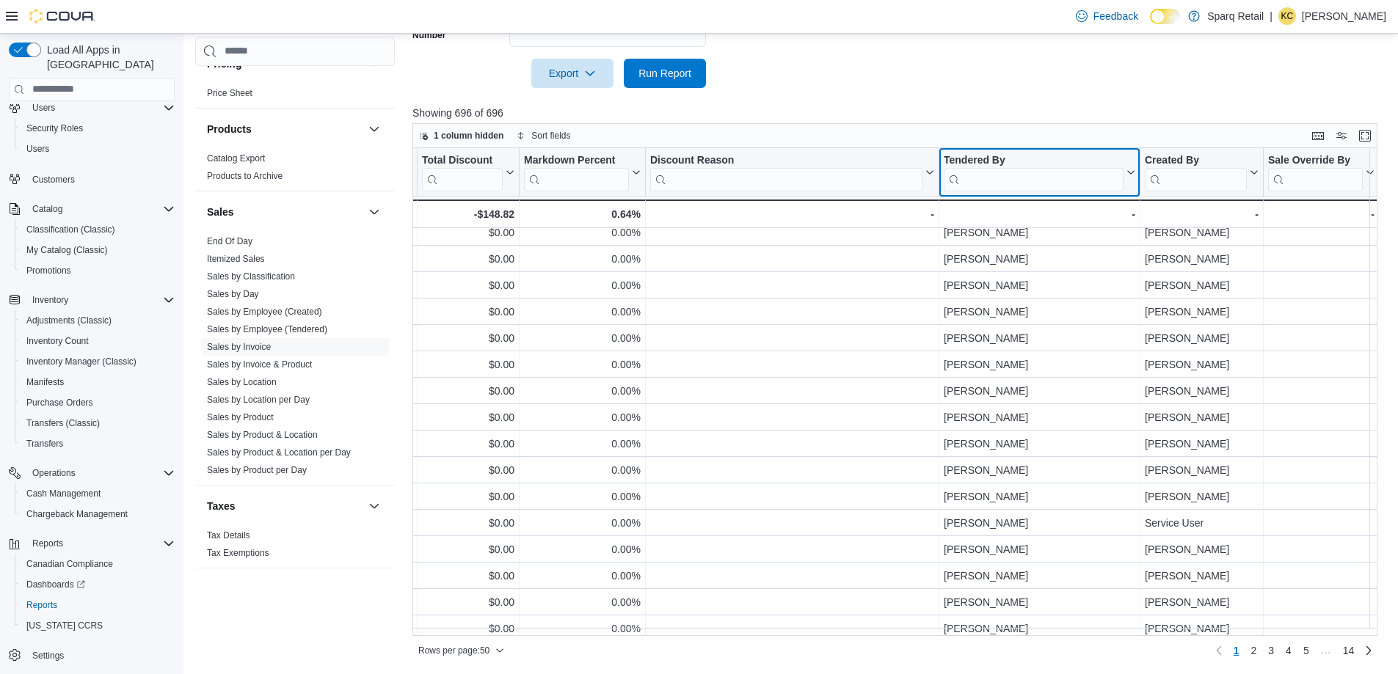
click at [1012, 181] on input "search" at bounding box center [1034, 179] width 180 height 23
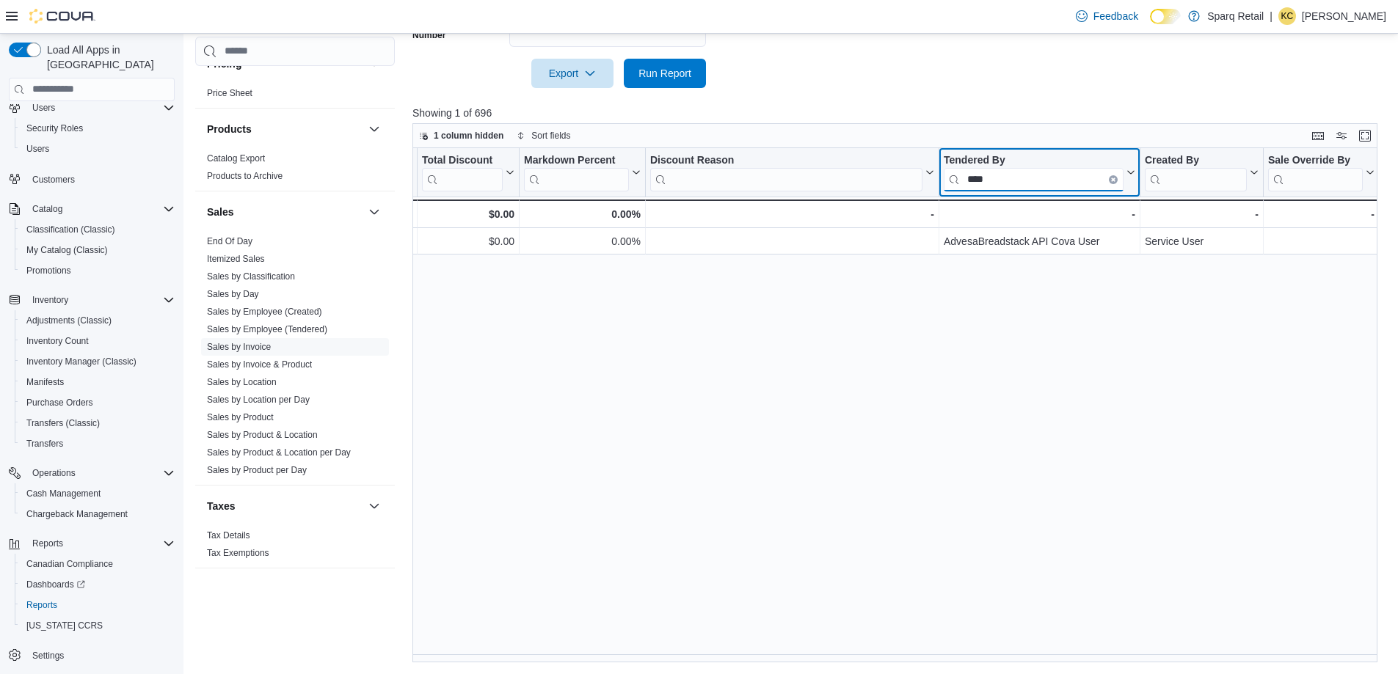
scroll to position [0, 1509]
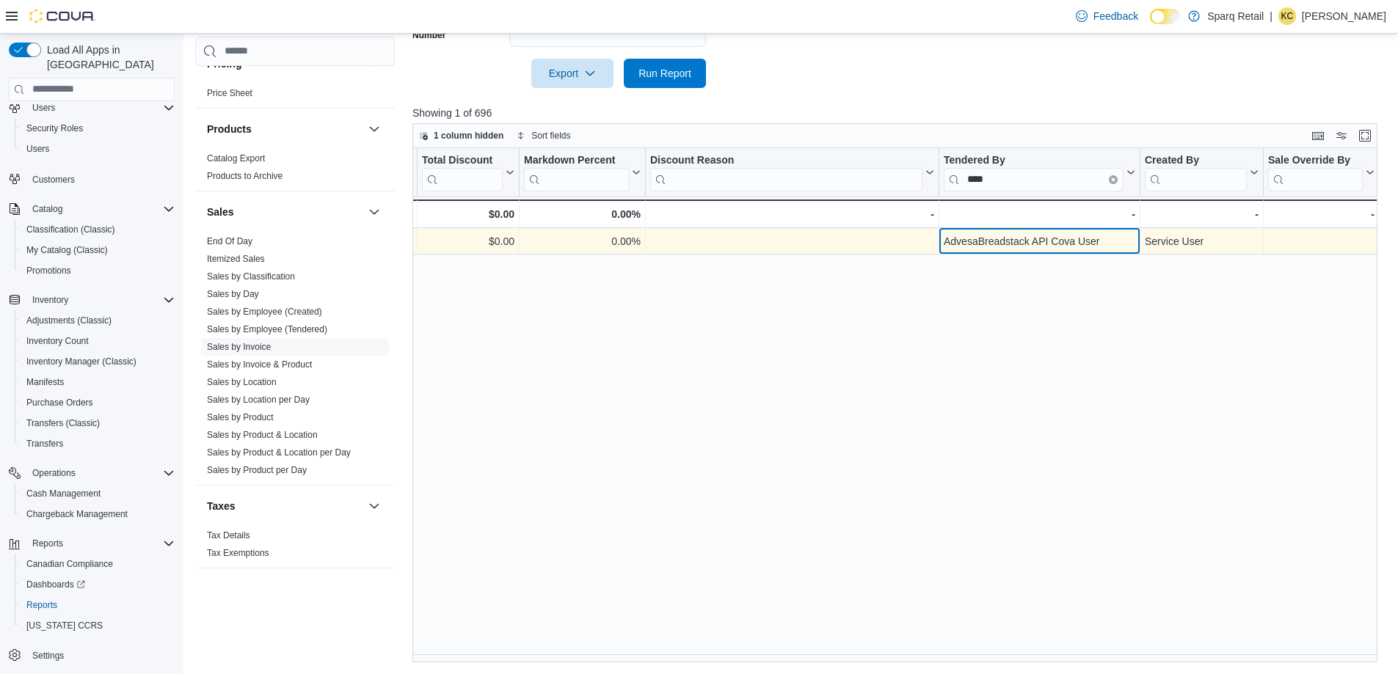
click at [1016, 244] on div "AdvesaBreadstack API Cova User" at bounding box center [1040, 242] width 192 height 18
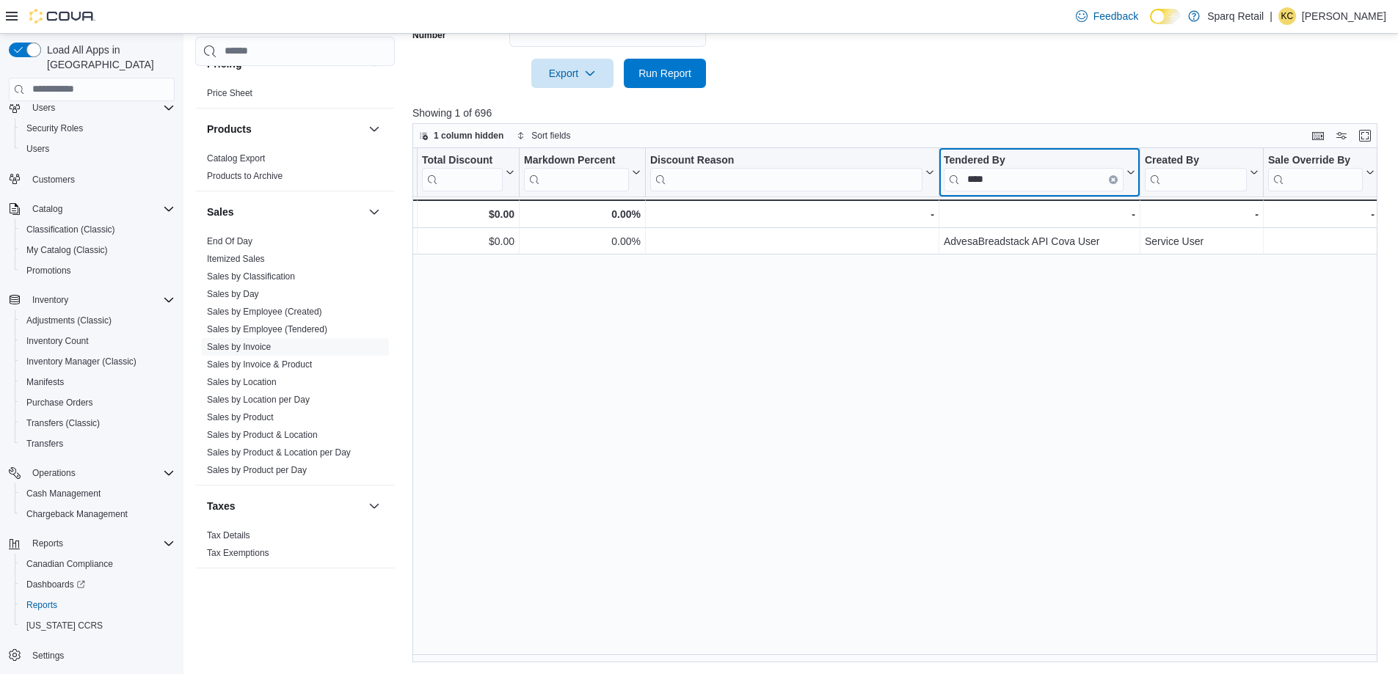
click at [1016, 186] on input "****" at bounding box center [1034, 179] width 180 height 23
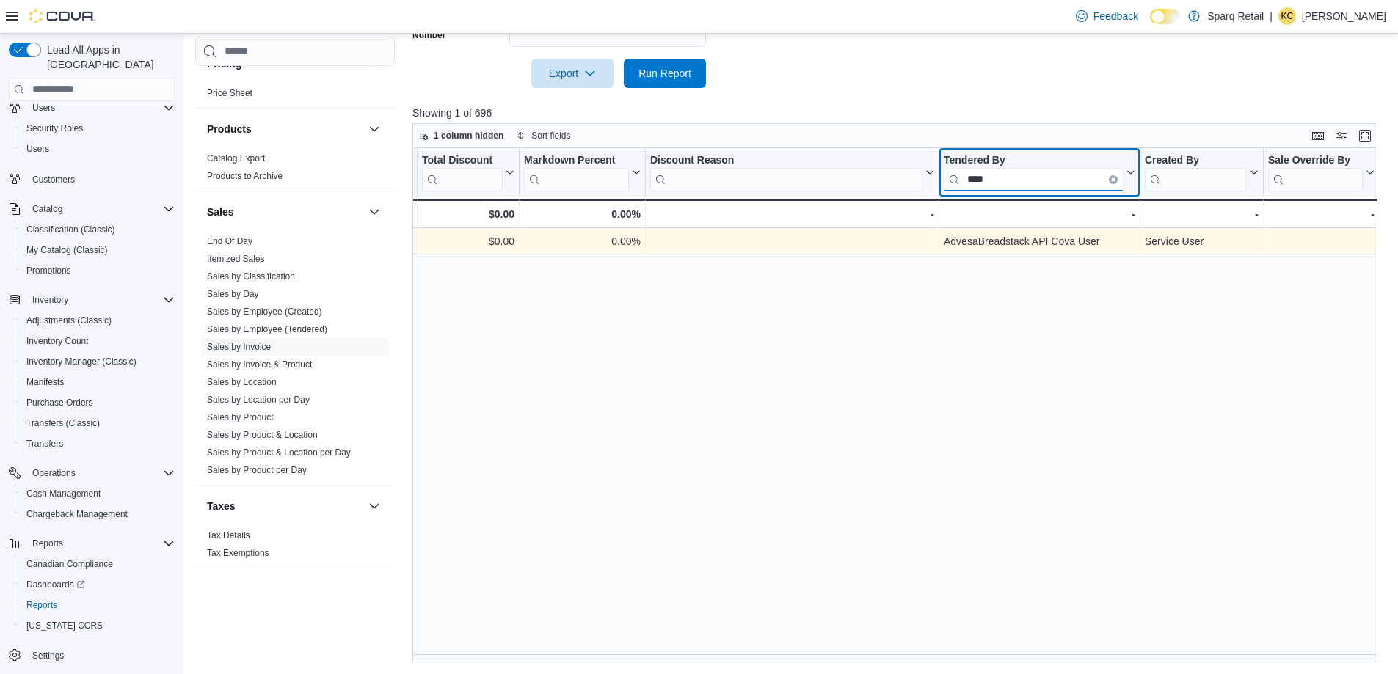
scroll to position [453, 0]
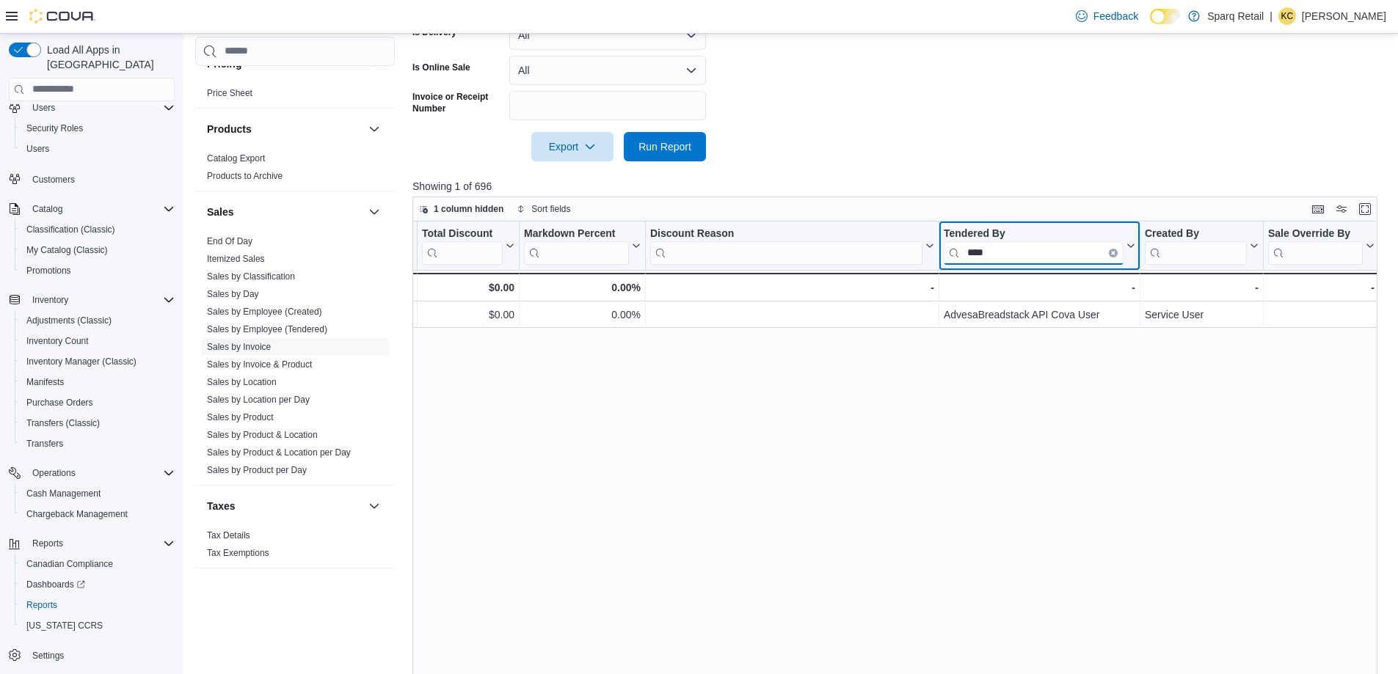
click at [1027, 245] on input "****" at bounding box center [1034, 252] width 180 height 23
click at [1028, 254] on input "****" at bounding box center [1034, 252] width 180 height 23
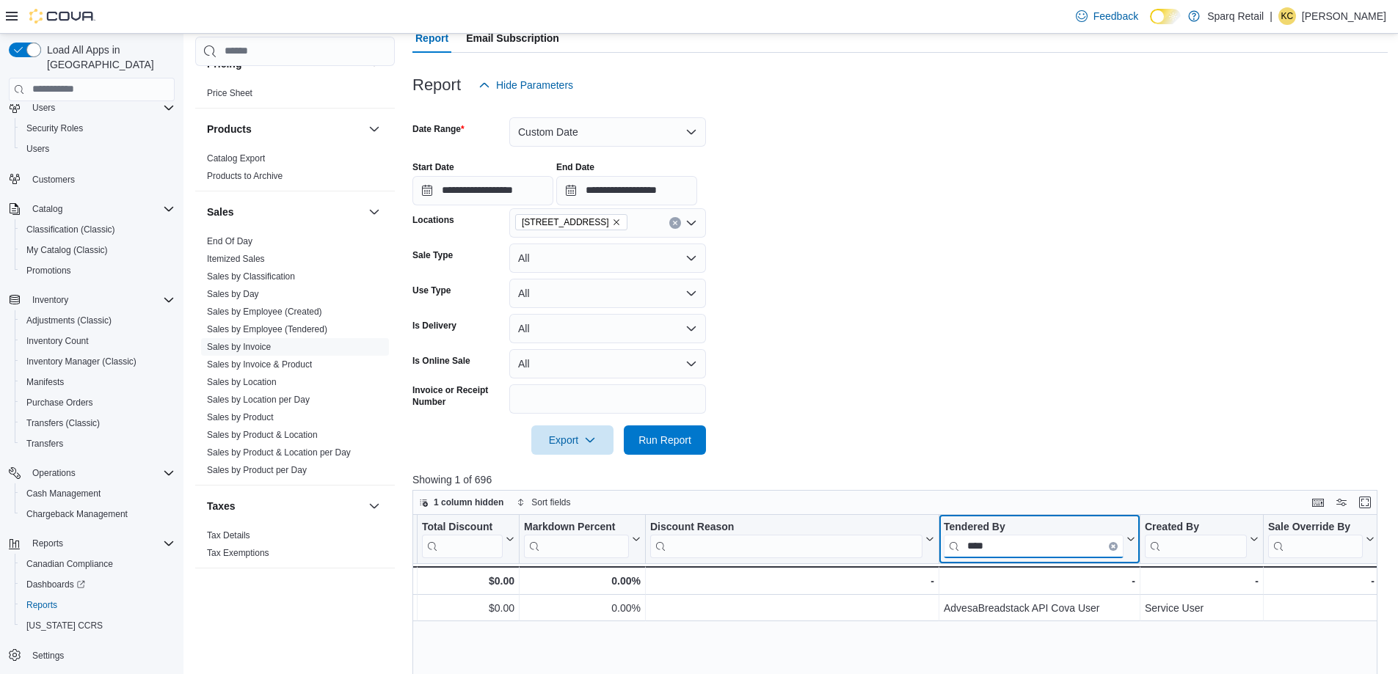
scroll to position [86, 0]
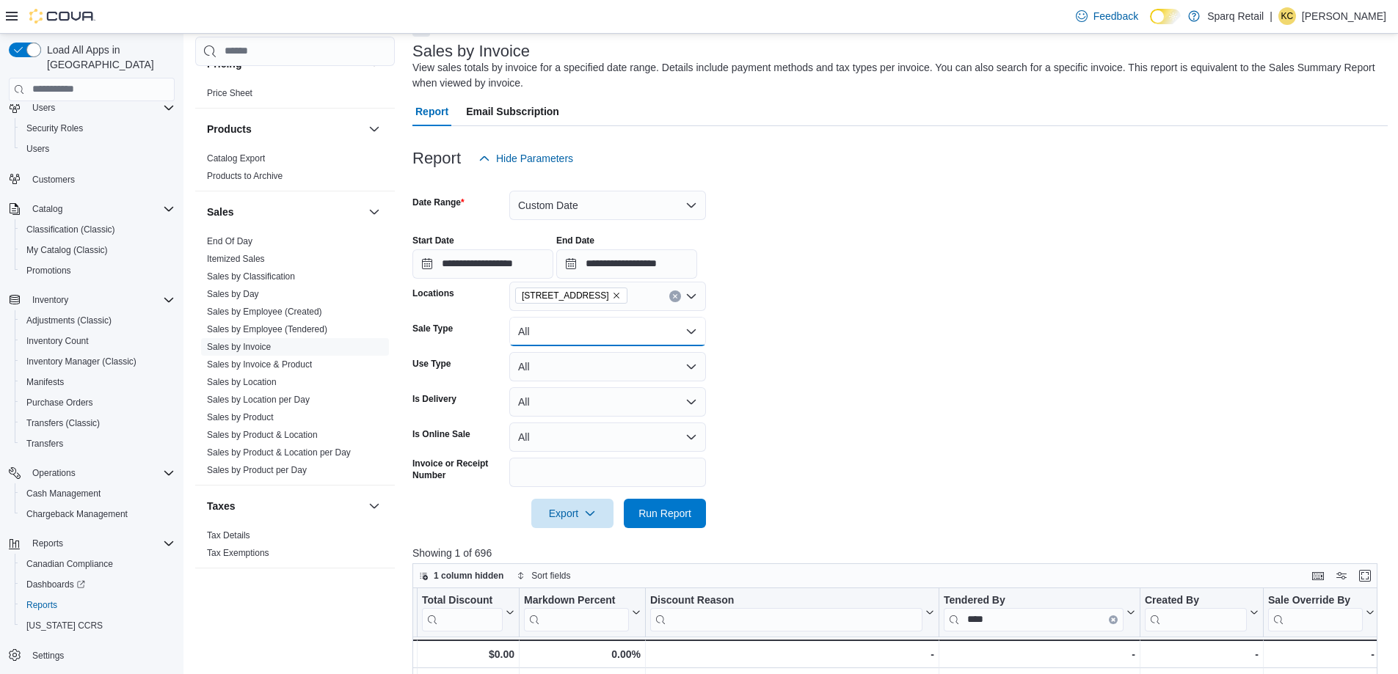
click at [613, 329] on button "All" at bounding box center [607, 331] width 197 height 29
click at [596, 388] on span "Sale" at bounding box center [616, 391] width 167 height 18
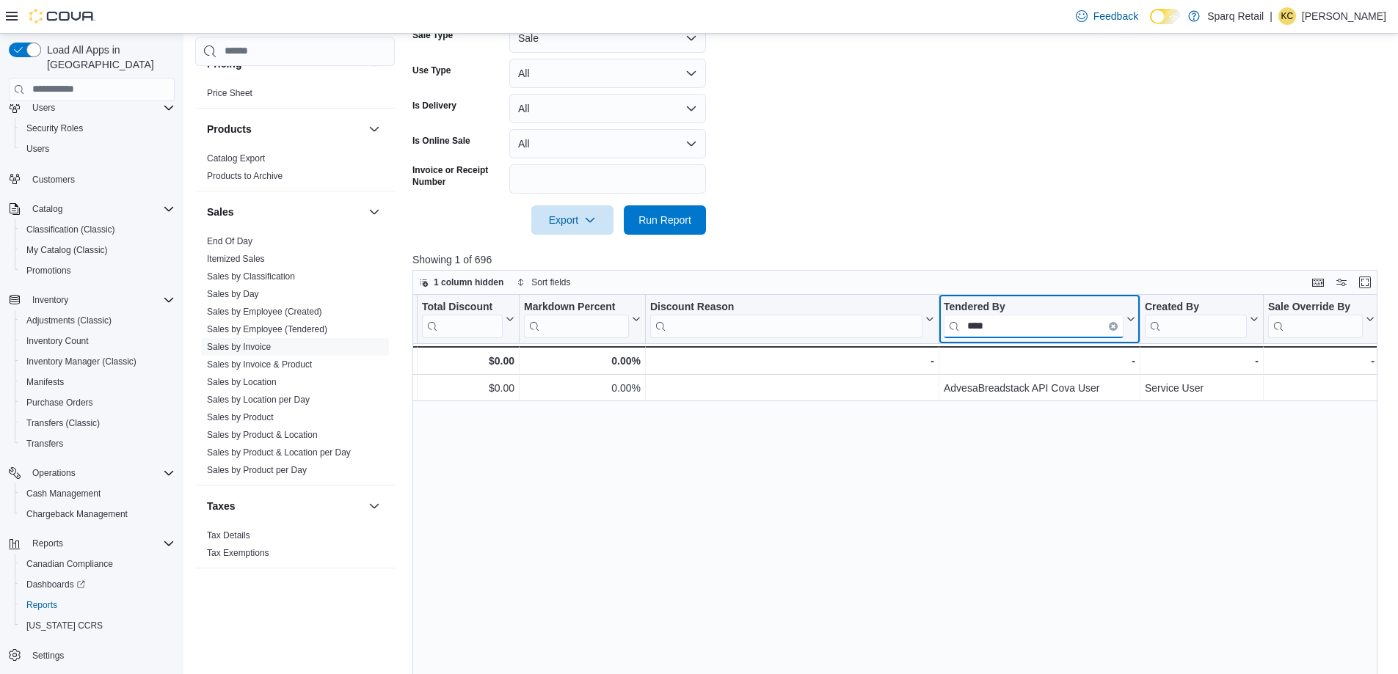
click at [1013, 328] on input "****" at bounding box center [1034, 326] width 180 height 23
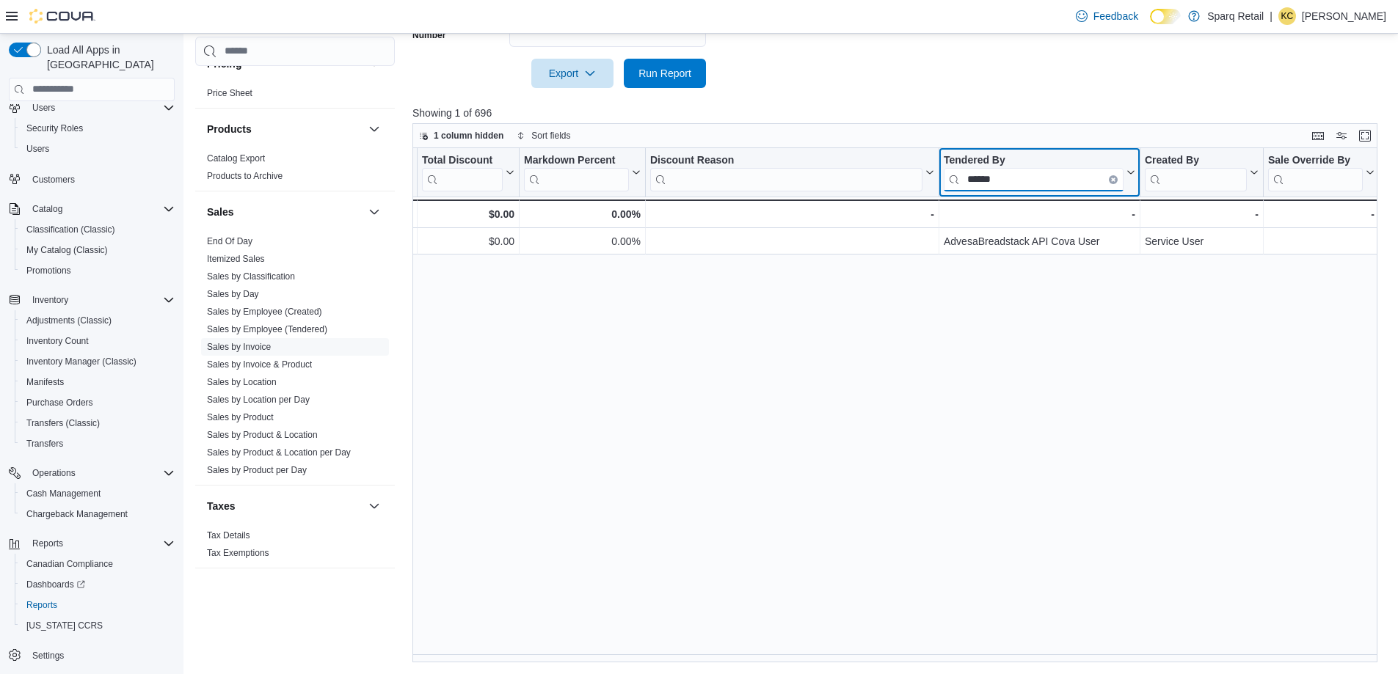
type input "******"
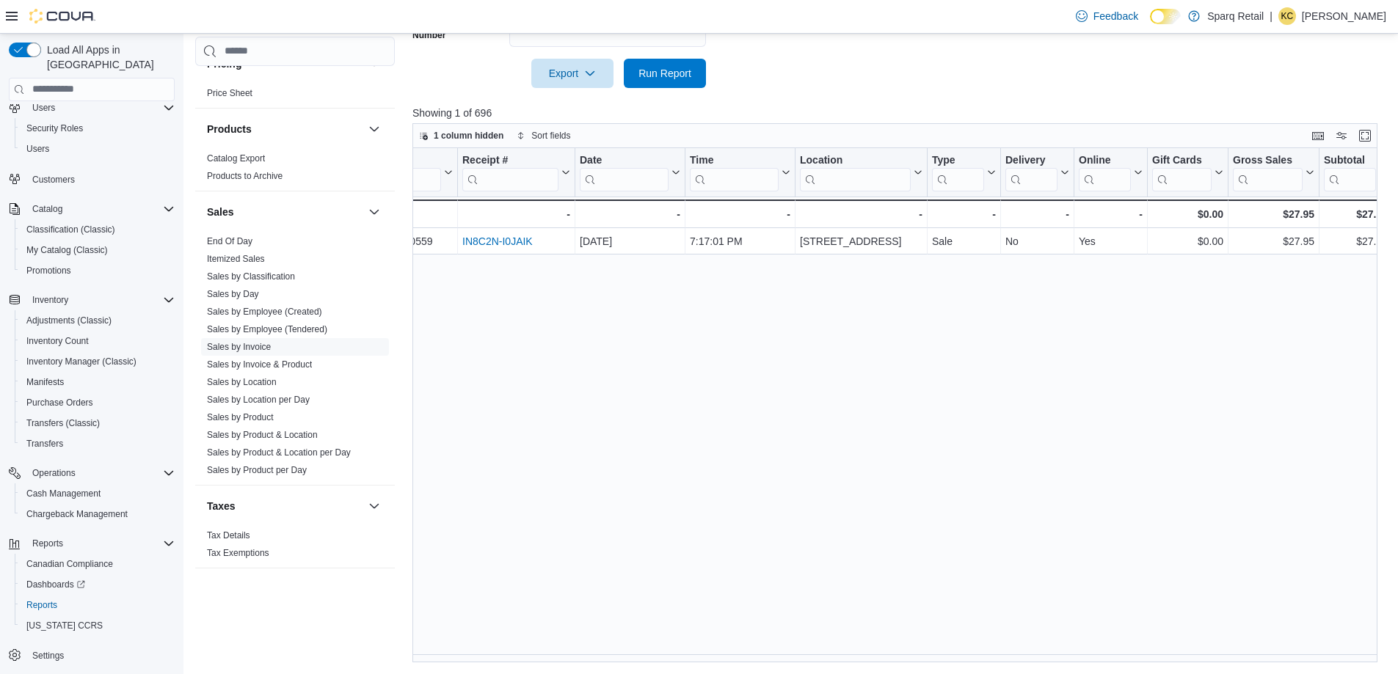
scroll to position [0, 0]
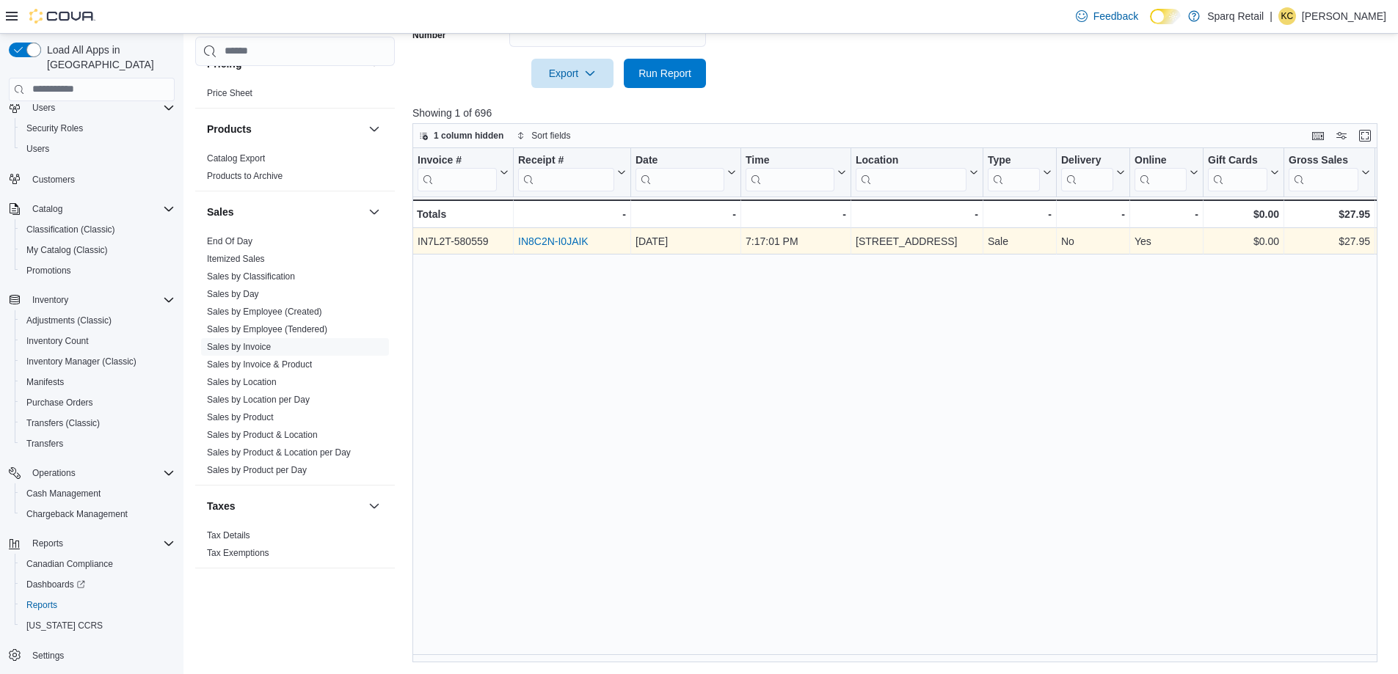
click at [562, 241] on link "IN8C2N-I0JAIK" at bounding box center [553, 242] width 70 height 12
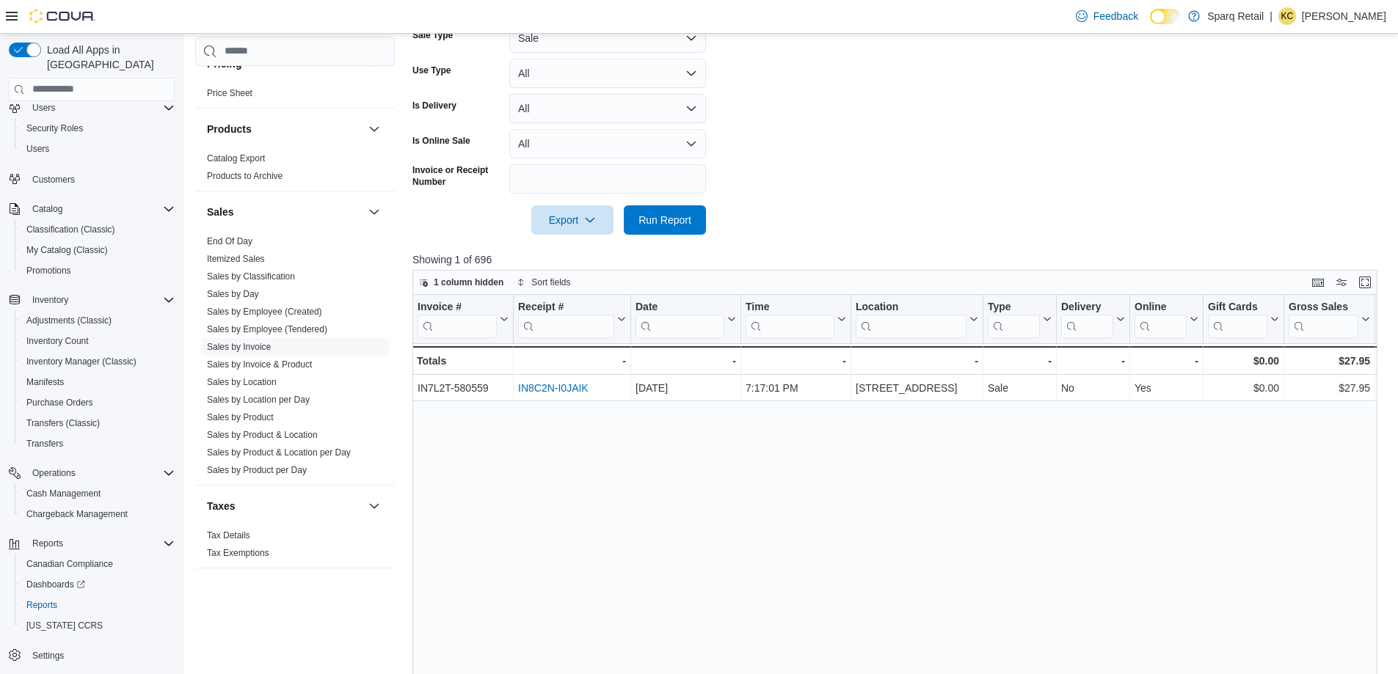
scroll to position [159, 0]
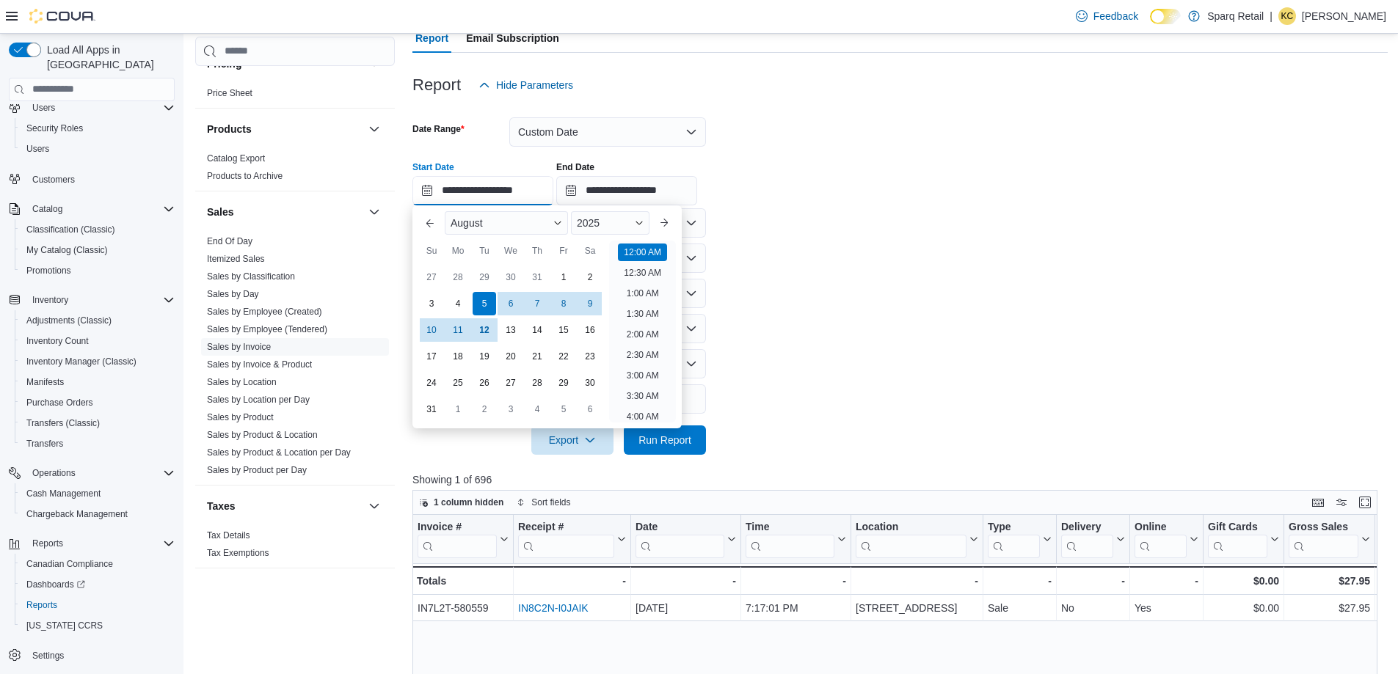
click at [504, 189] on input "**********" at bounding box center [482, 190] width 141 height 29
click at [560, 280] on div "1" at bounding box center [563, 277] width 26 height 26
type input "**********"
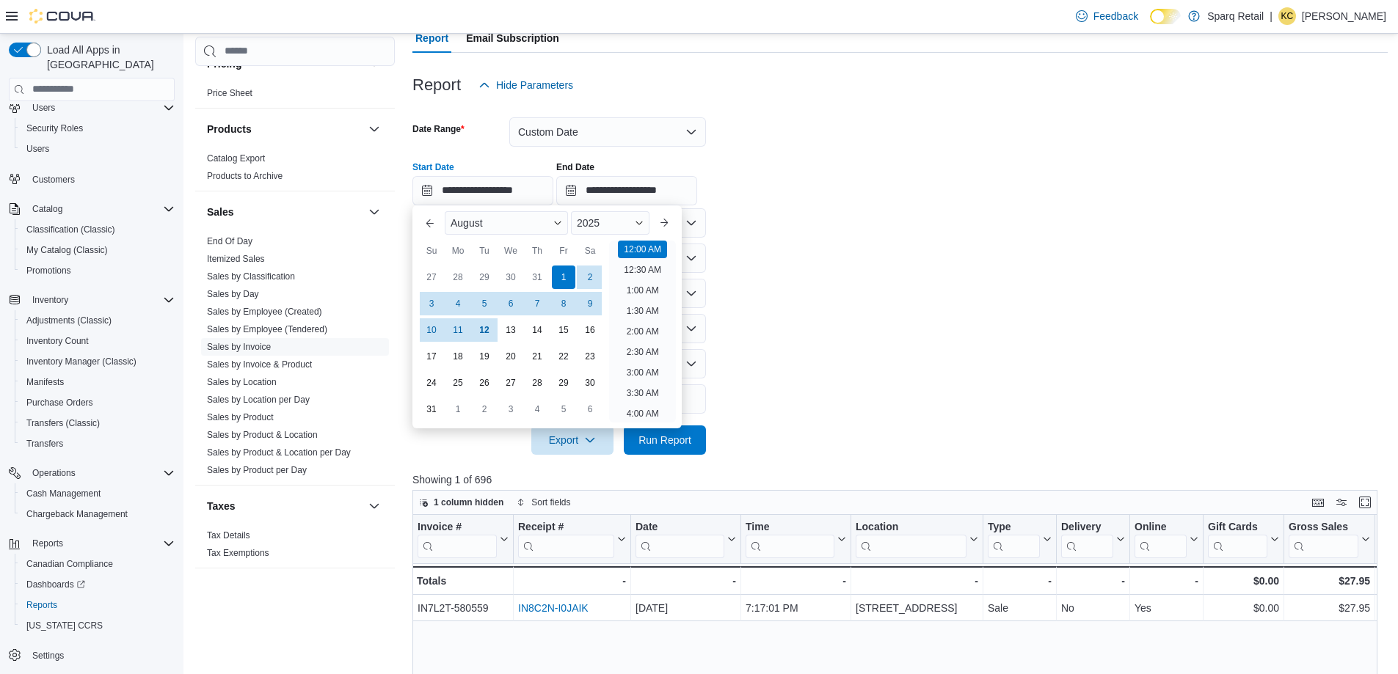
click at [1000, 272] on form "**********" at bounding box center [899, 277] width 975 height 355
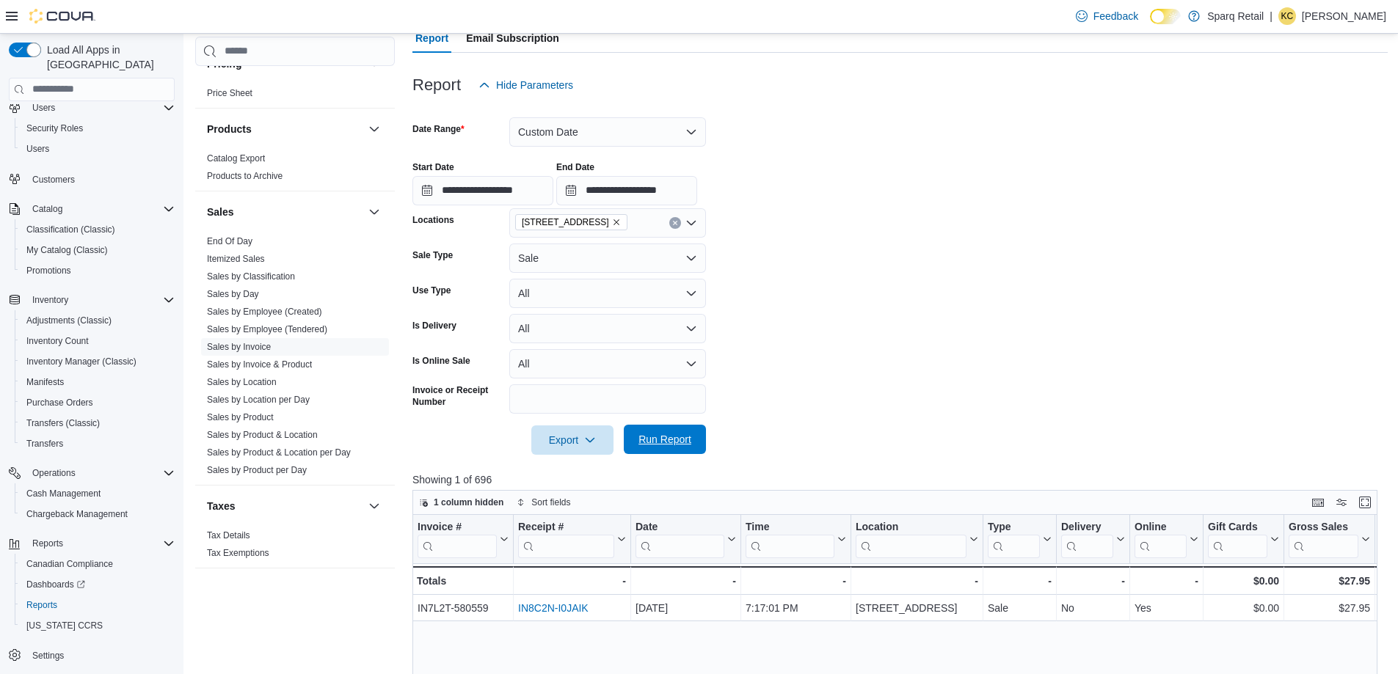
click at [648, 448] on span "Run Report" at bounding box center [665, 439] width 65 height 29
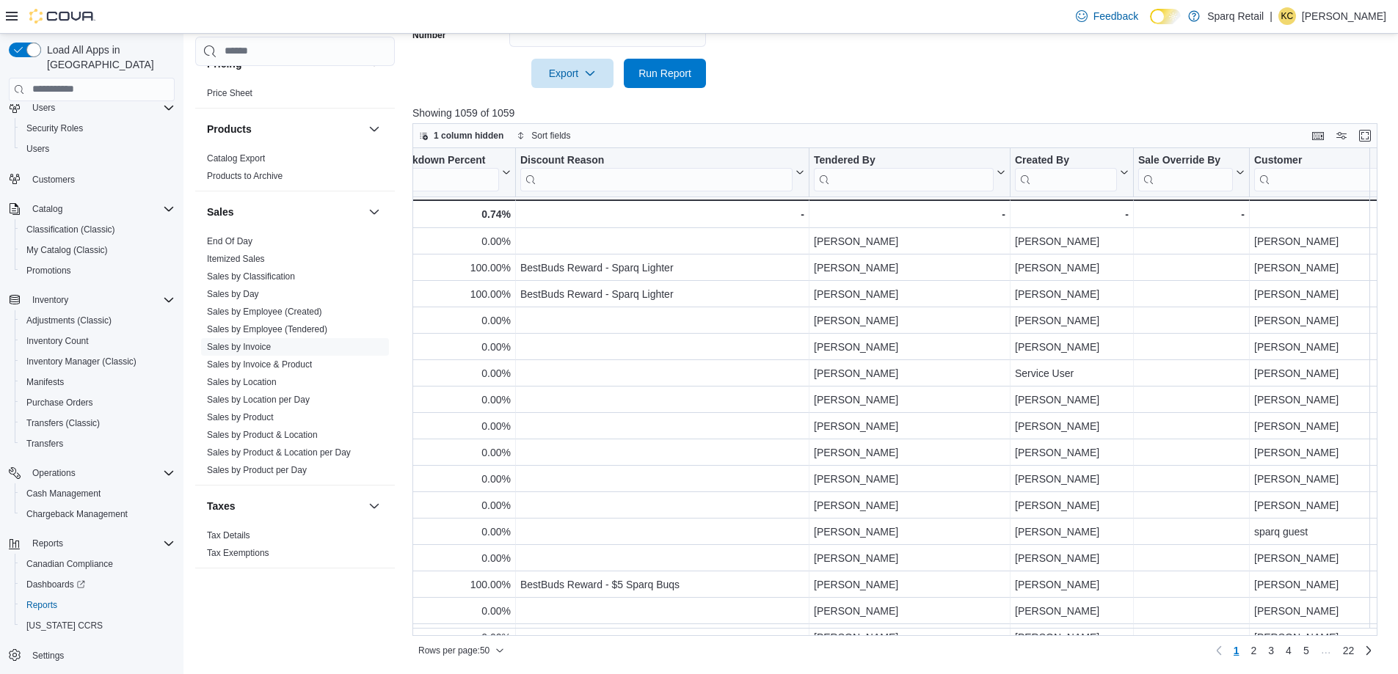
scroll to position [0, 1753]
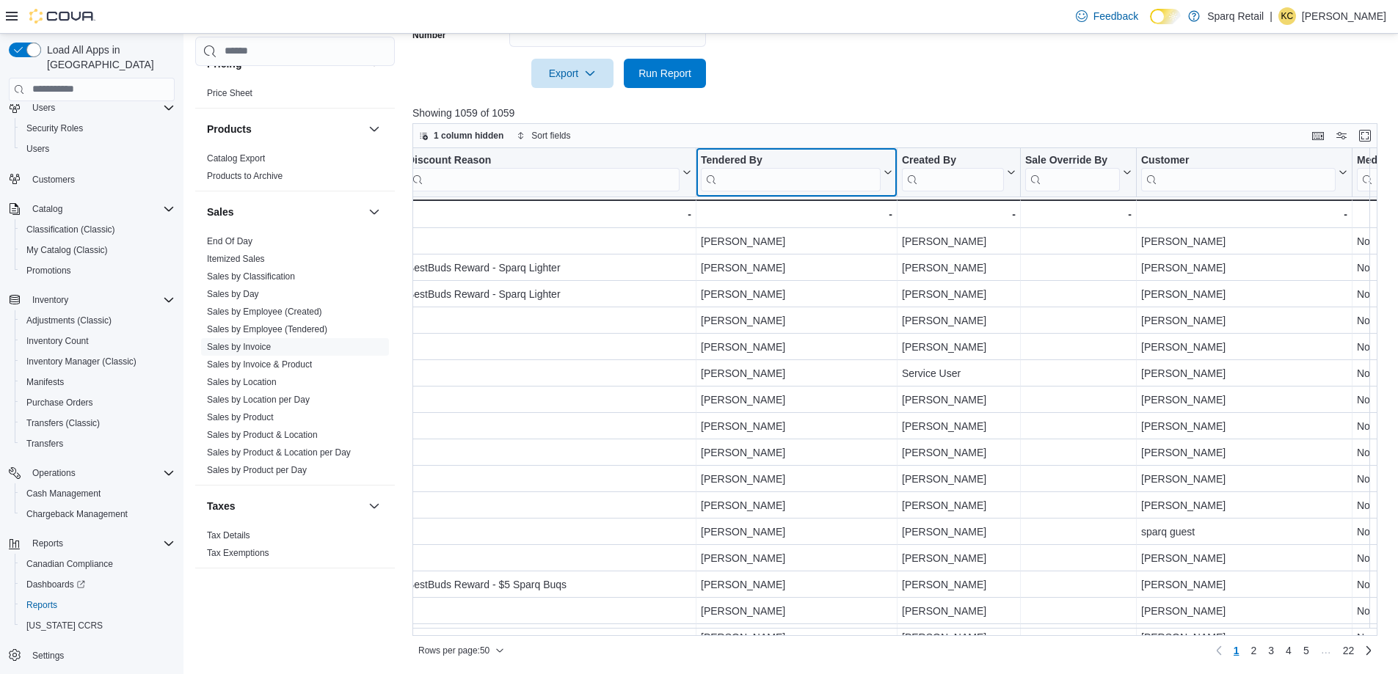
click at [771, 186] on input "search" at bounding box center [791, 179] width 180 height 23
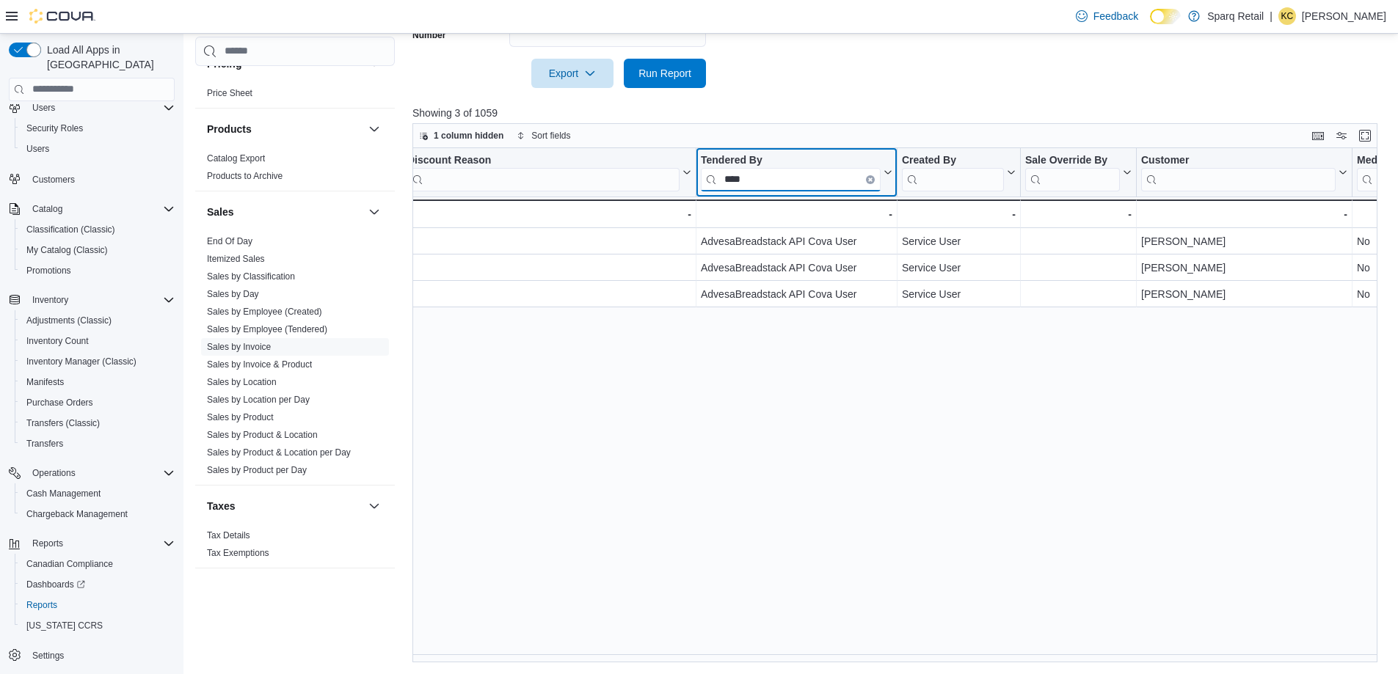
type input "****"
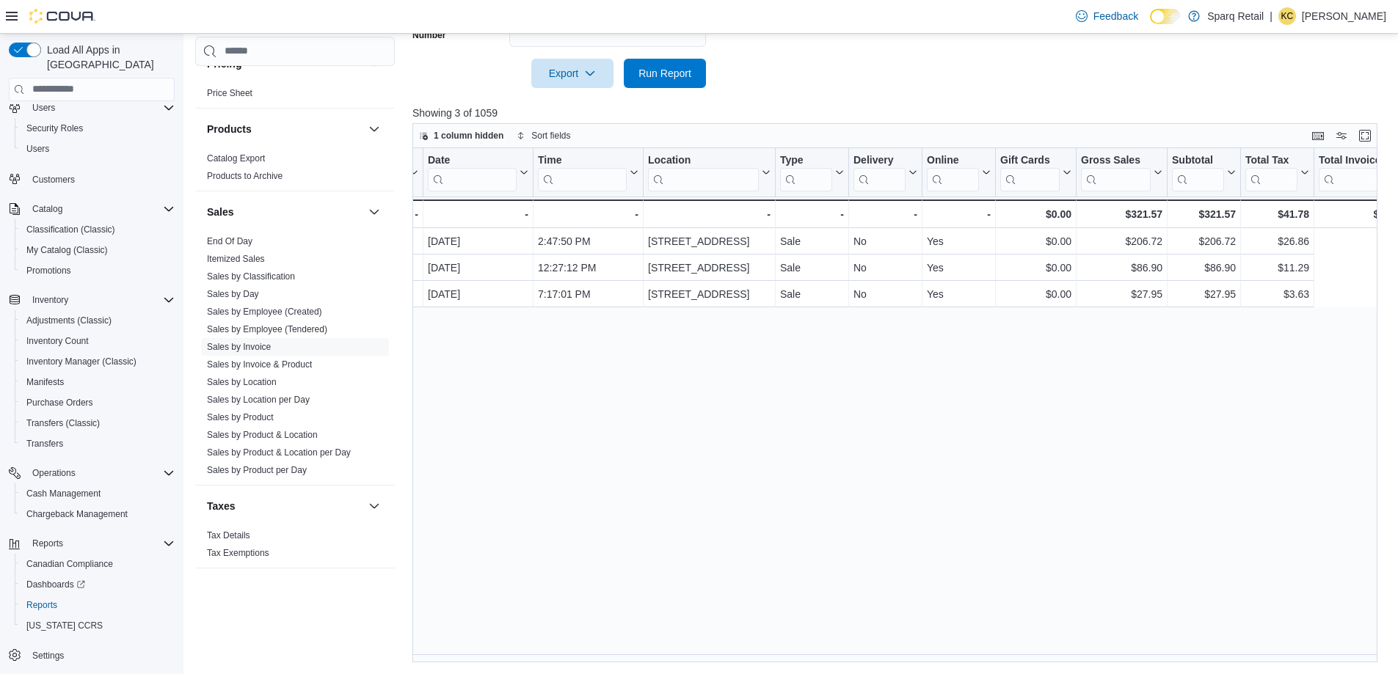
scroll to position [0, 0]
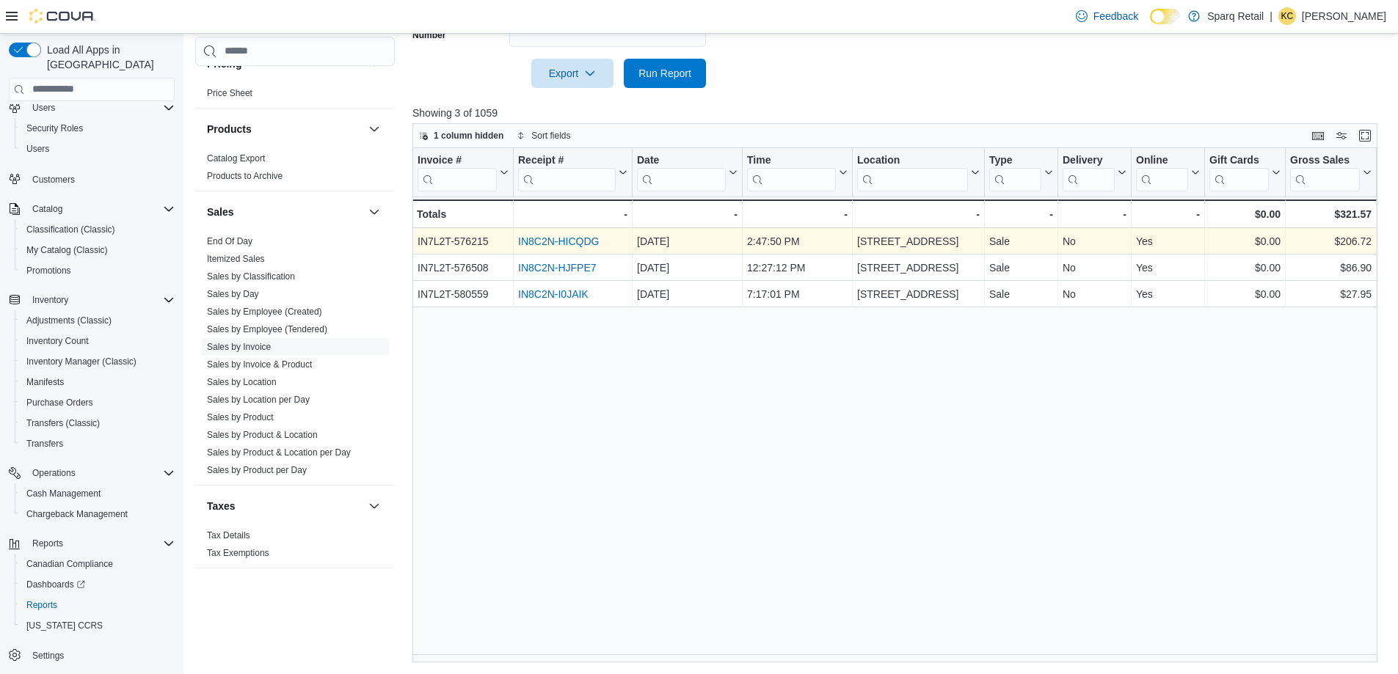
click at [562, 239] on link "IN8C2N-HICQDG" at bounding box center [558, 242] width 81 height 12
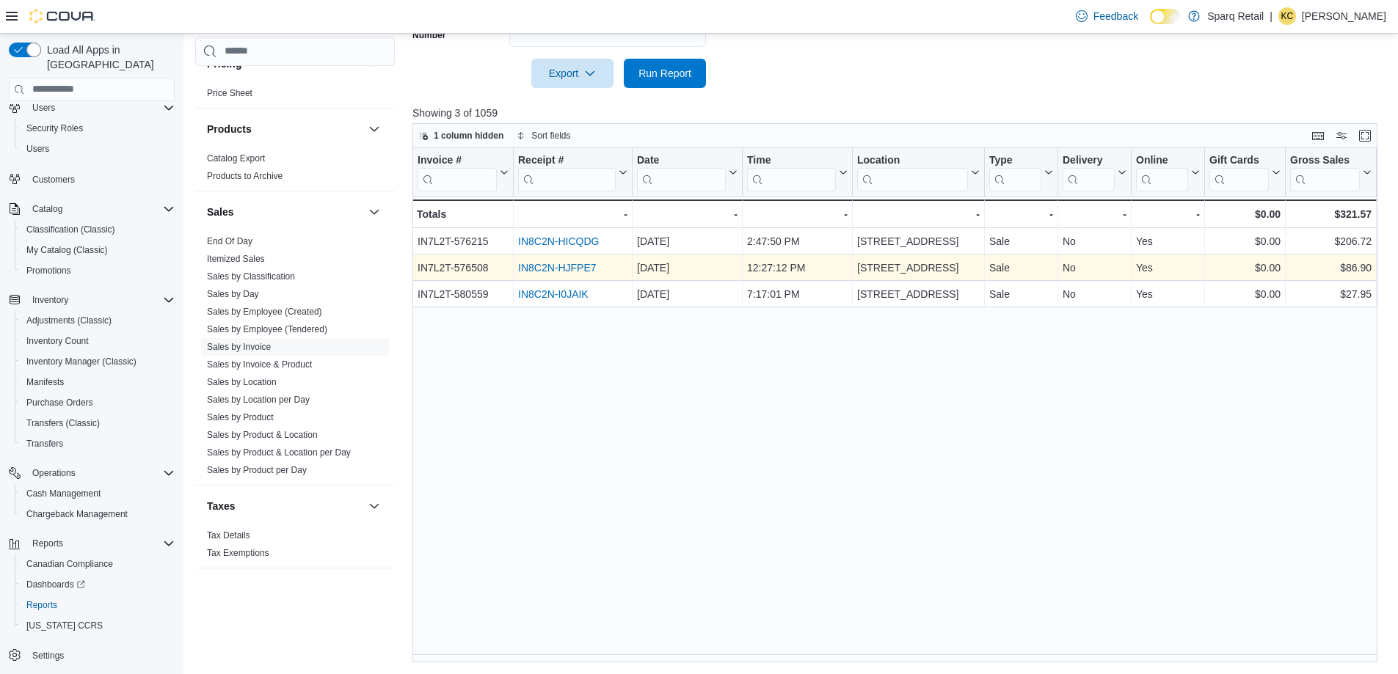
click at [553, 268] on link "IN8C2N-HJFPE7" at bounding box center [557, 268] width 79 height 12
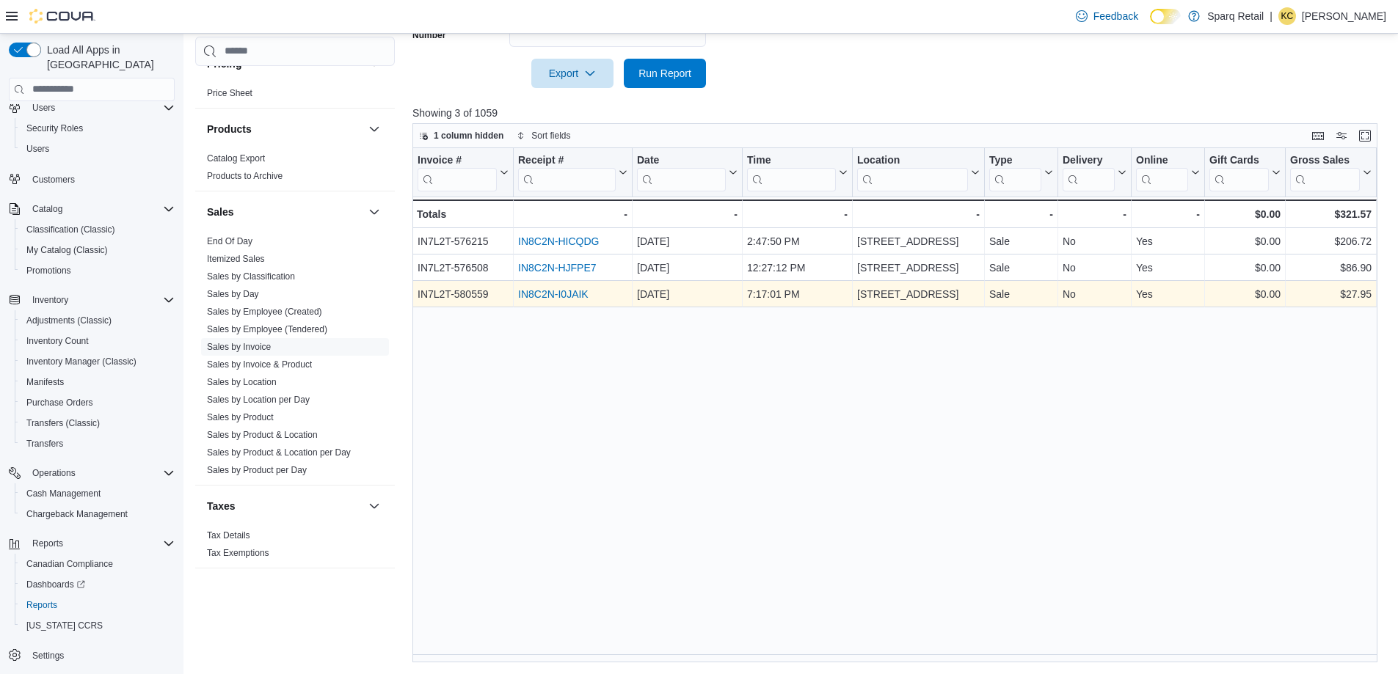
click at [550, 292] on link "IN8C2N-I0JAIK" at bounding box center [553, 294] width 70 height 12
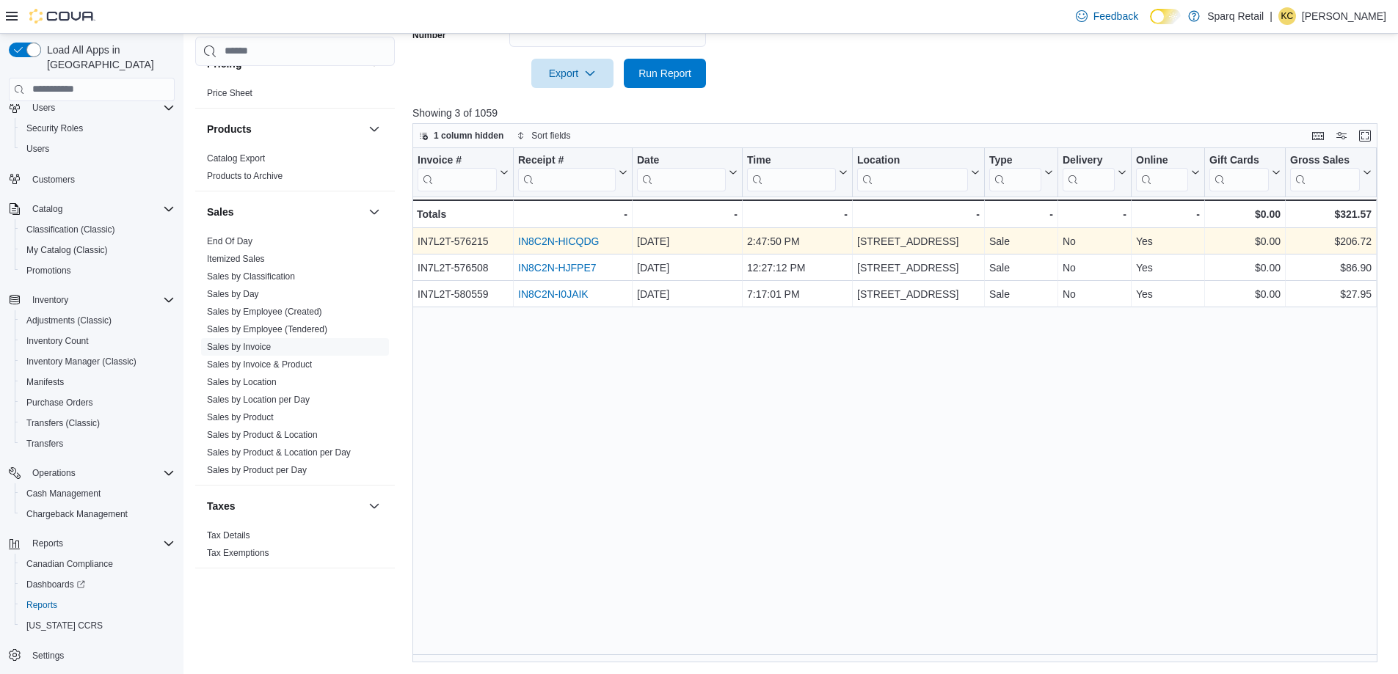
click at [560, 238] on link "IN8C2N-HICQDG" at bounding box center [558, 242] width 81 height 12
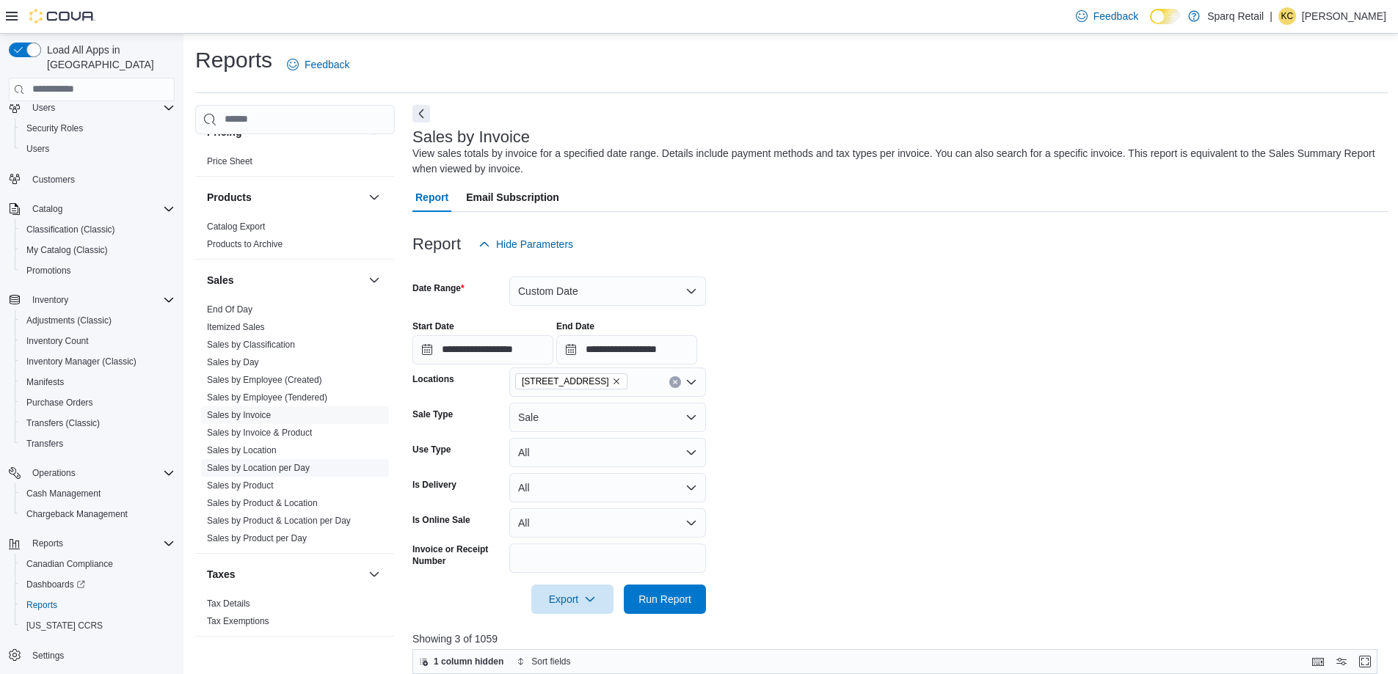
click at [285, 463] on link "Sales by Location per Day" at bounding box center [258, 468] width 103 height 10
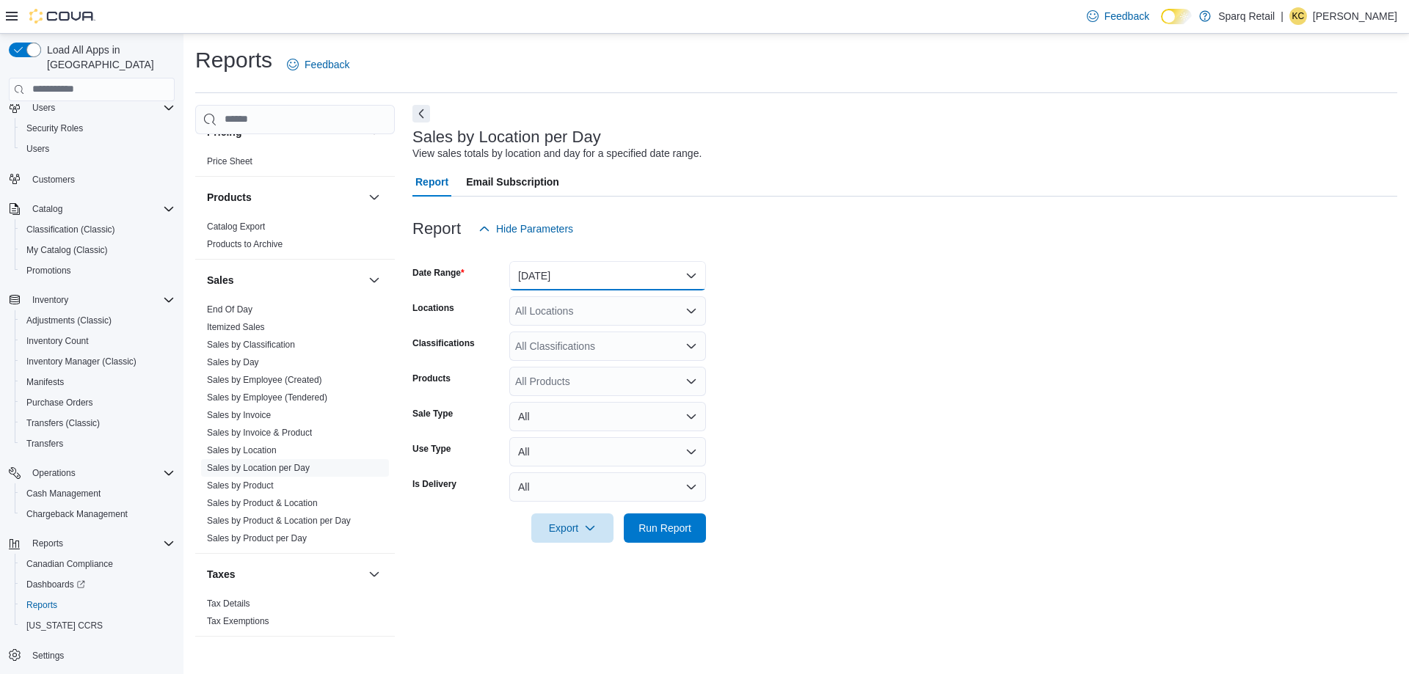
click at [621, 280] on button "Yesterday" at bounding box center [607, 275] width 197 height 29
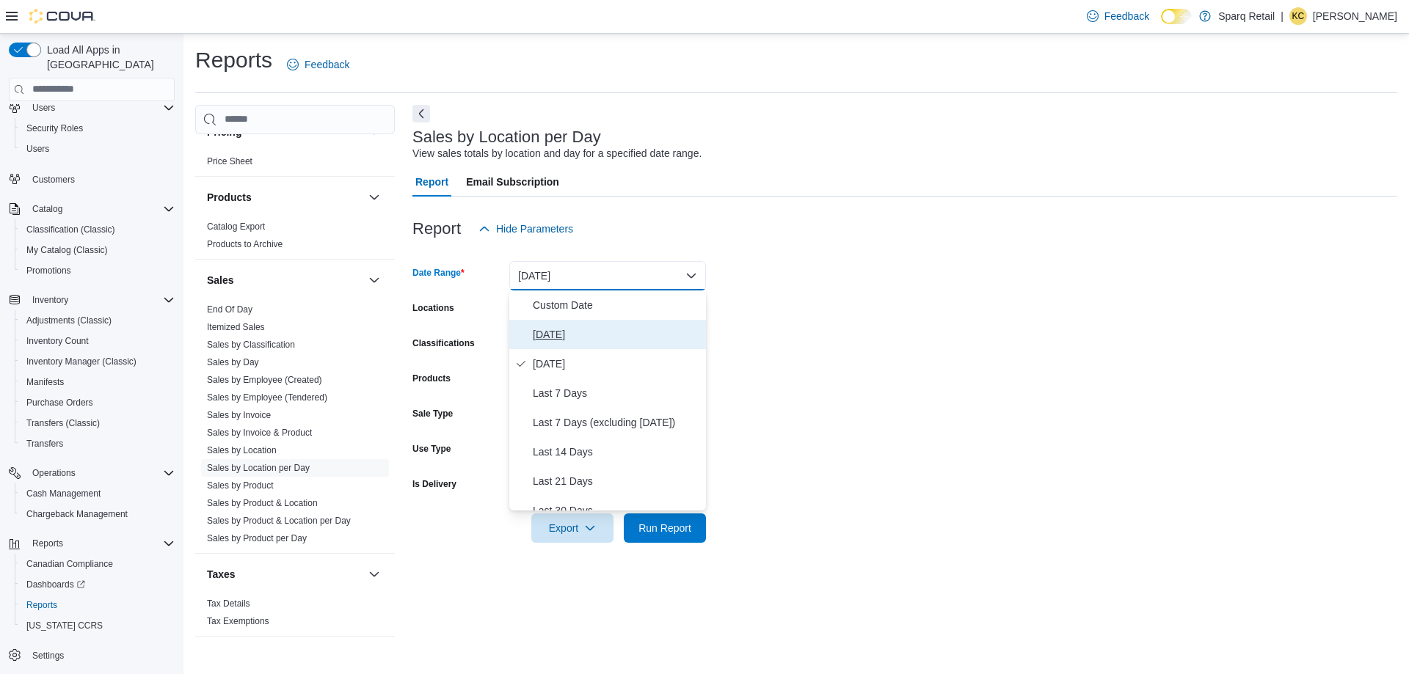
click at [537, 332] on span "Today" at bounding box center [616, 335] width 167 height 18
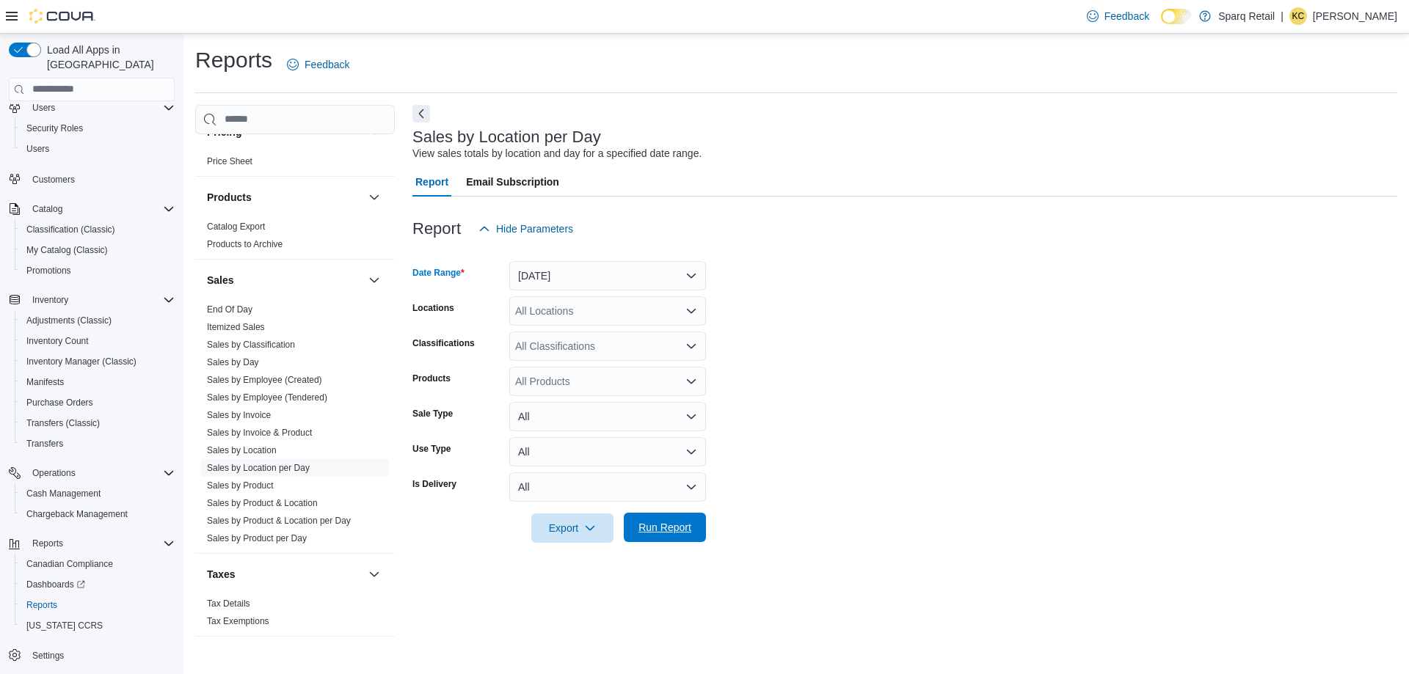
click at [673, 522] on span "Run Report" at bounding box center [664, 527] width 53 height 15
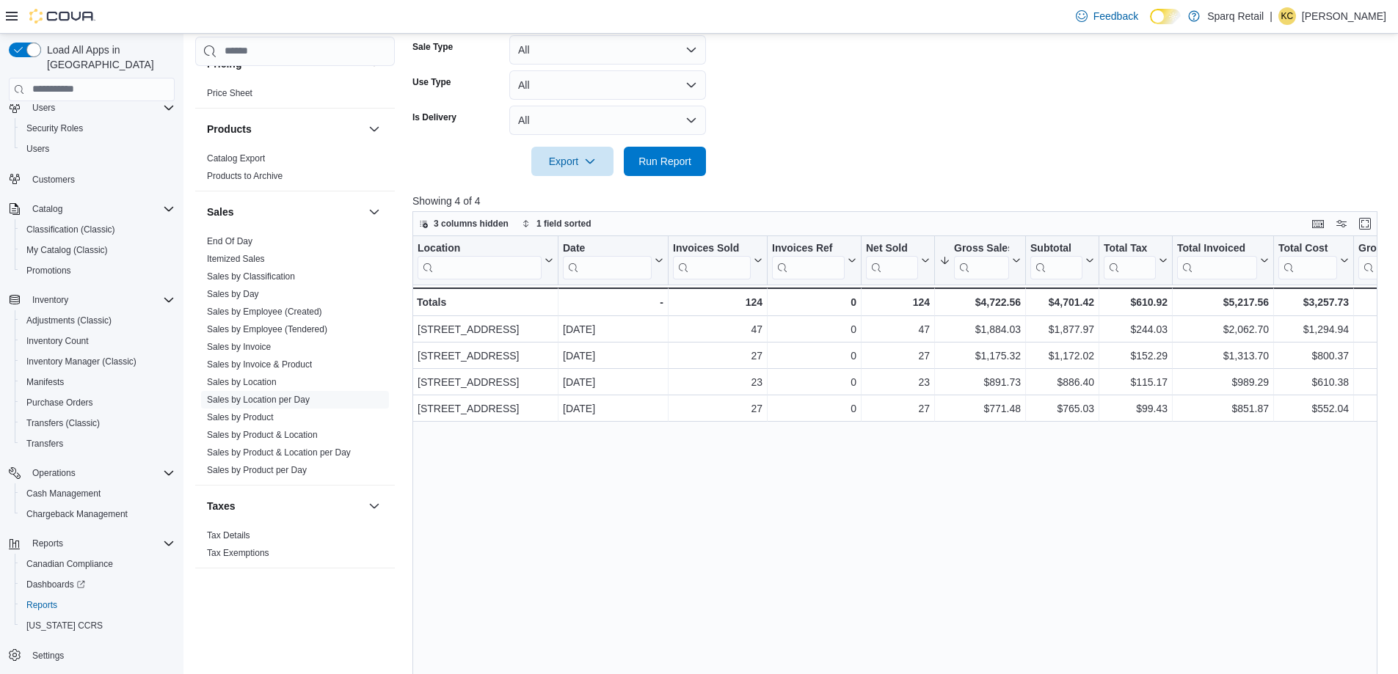
scroll to position [440, 0]
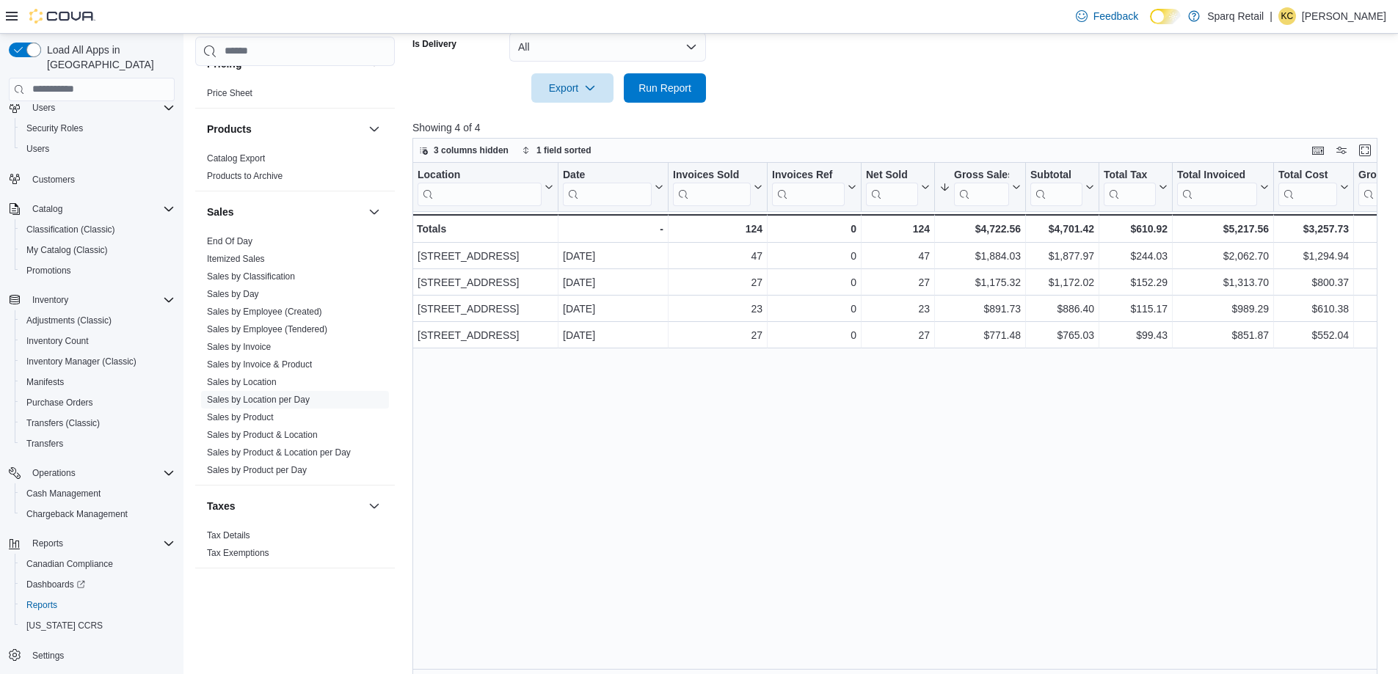
click at [969, 463] on div "Location Click to view column header actions Date Click to view column header a…" at bounding box center [899, 420] width 975 height 514
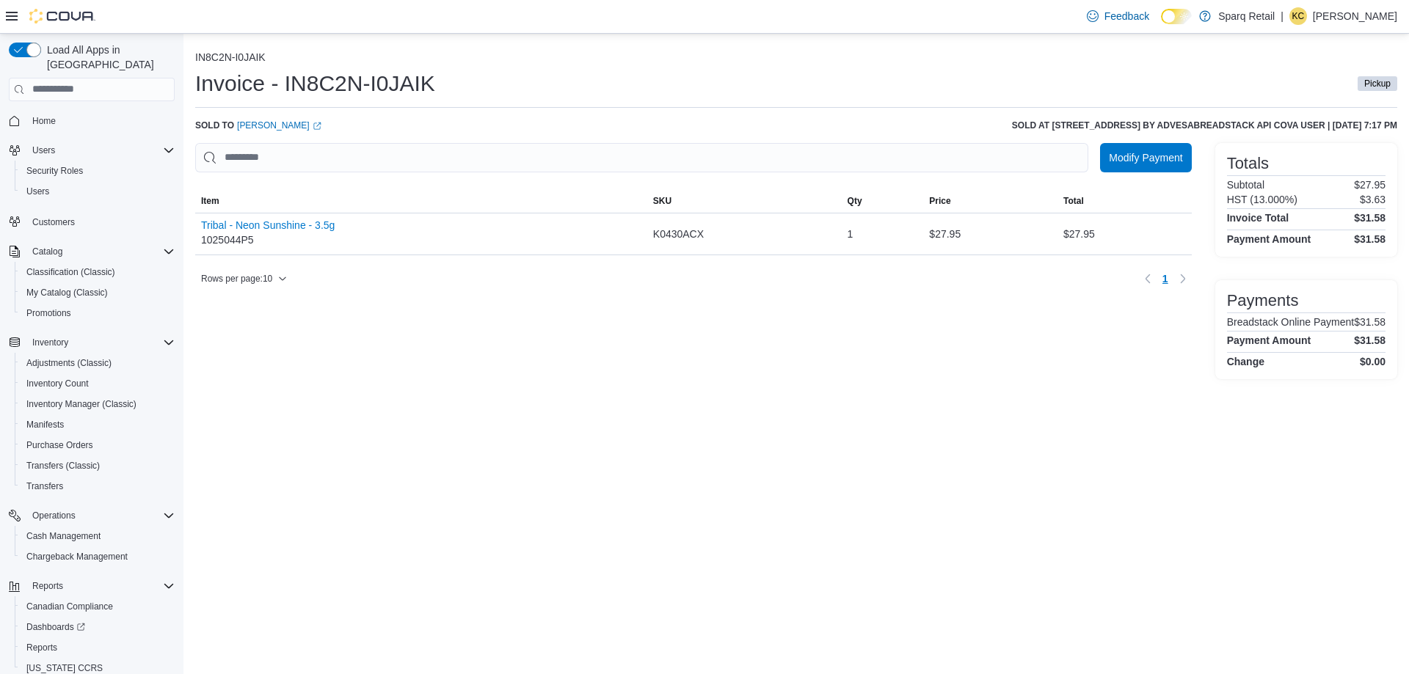
click at [1137, 92] on div "Invoice - IN8C2N-I0JAIK Pickup" at bounding box center [796, 88] width 1202 height 39
